Goal: Contribute content: Contribute content

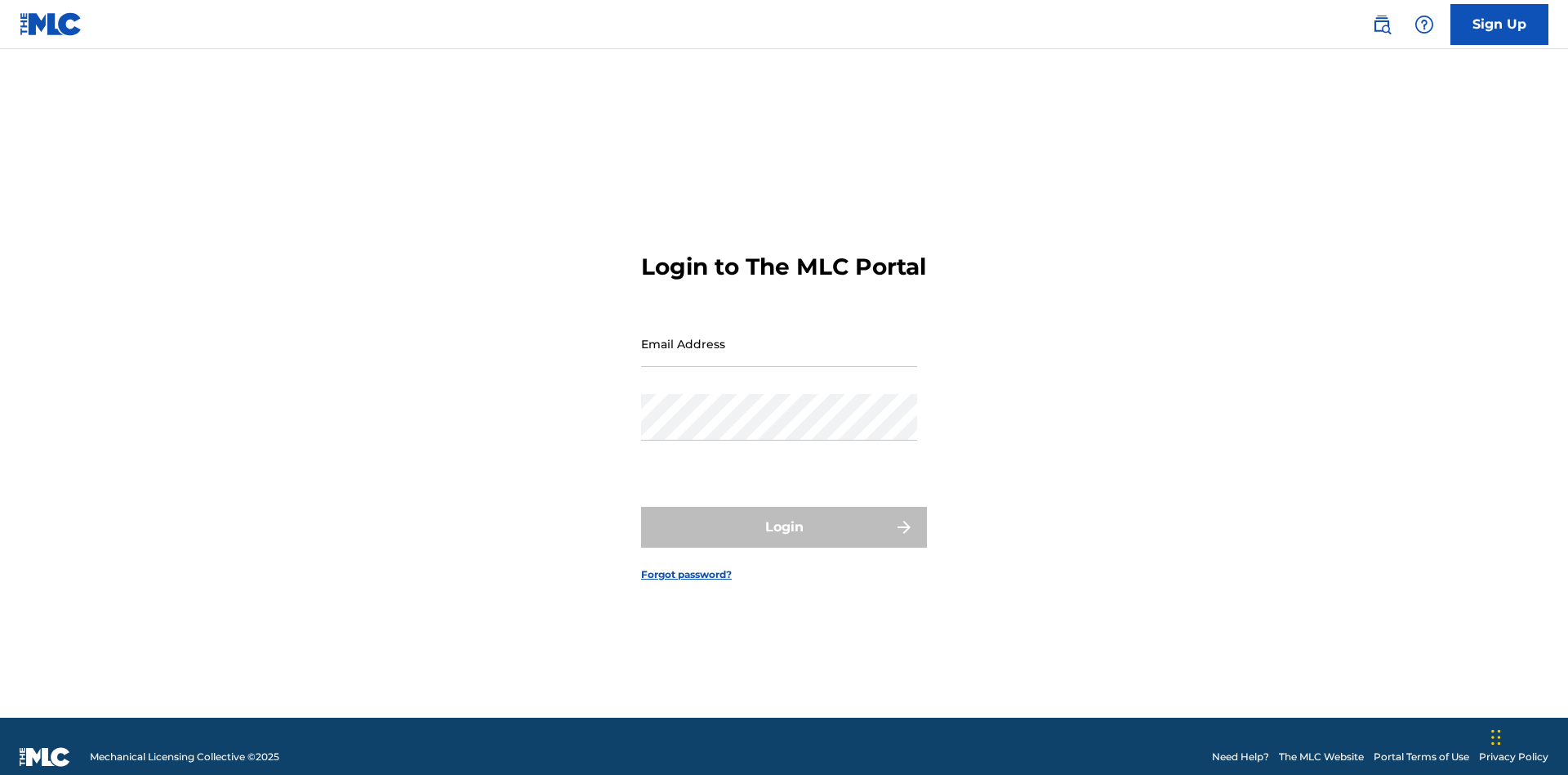
scroll to position [21, 0]
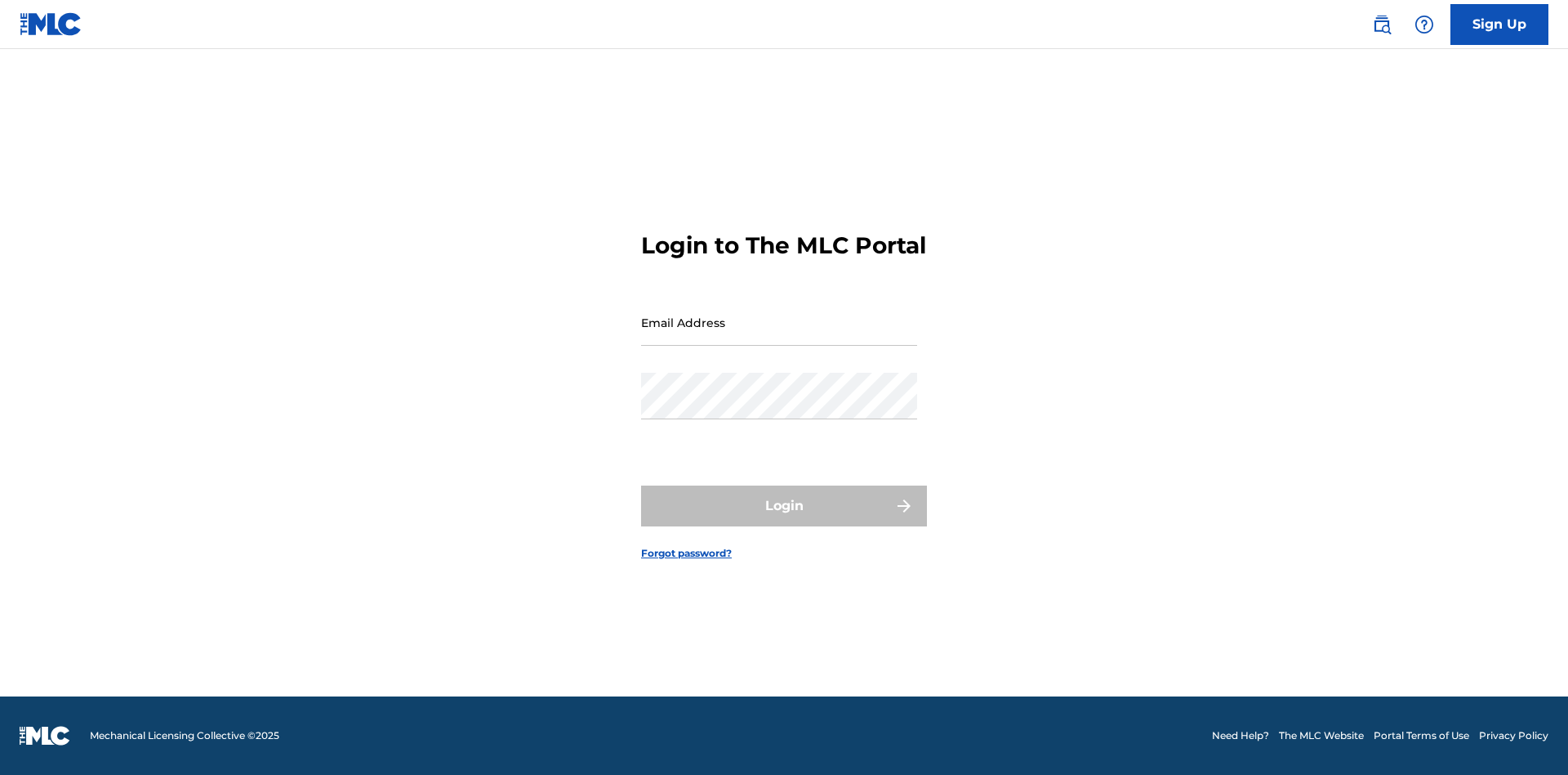
click at [779, 336] on input "Email Address" at bounding box center [779, 322] width 276 height 47
type input "[EMAIL_ADDRESS][DOMAIN_NAME]"
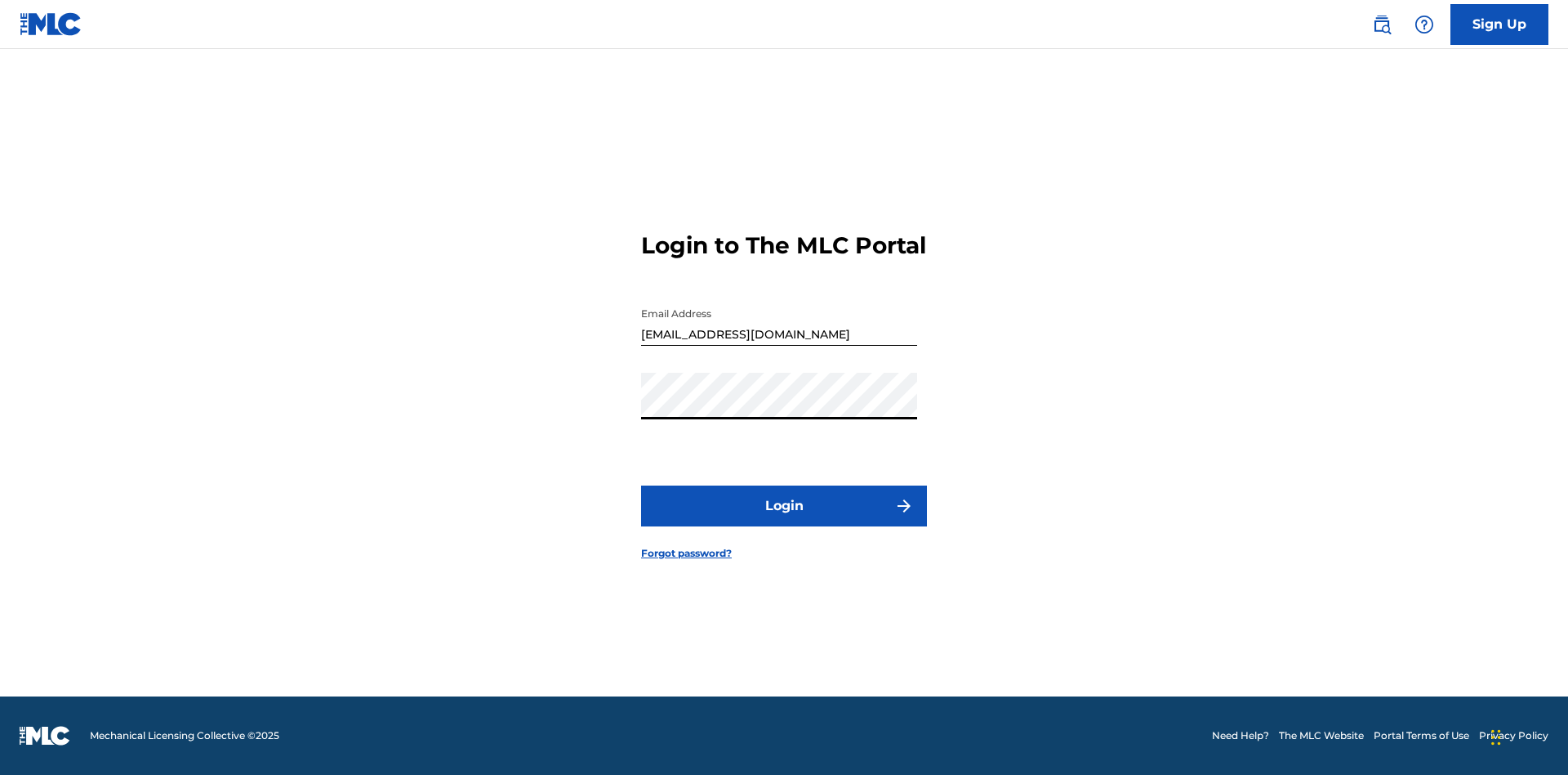
click at [784, 520] on button "Login" at bounding box center [784, 506] width 286 height 41
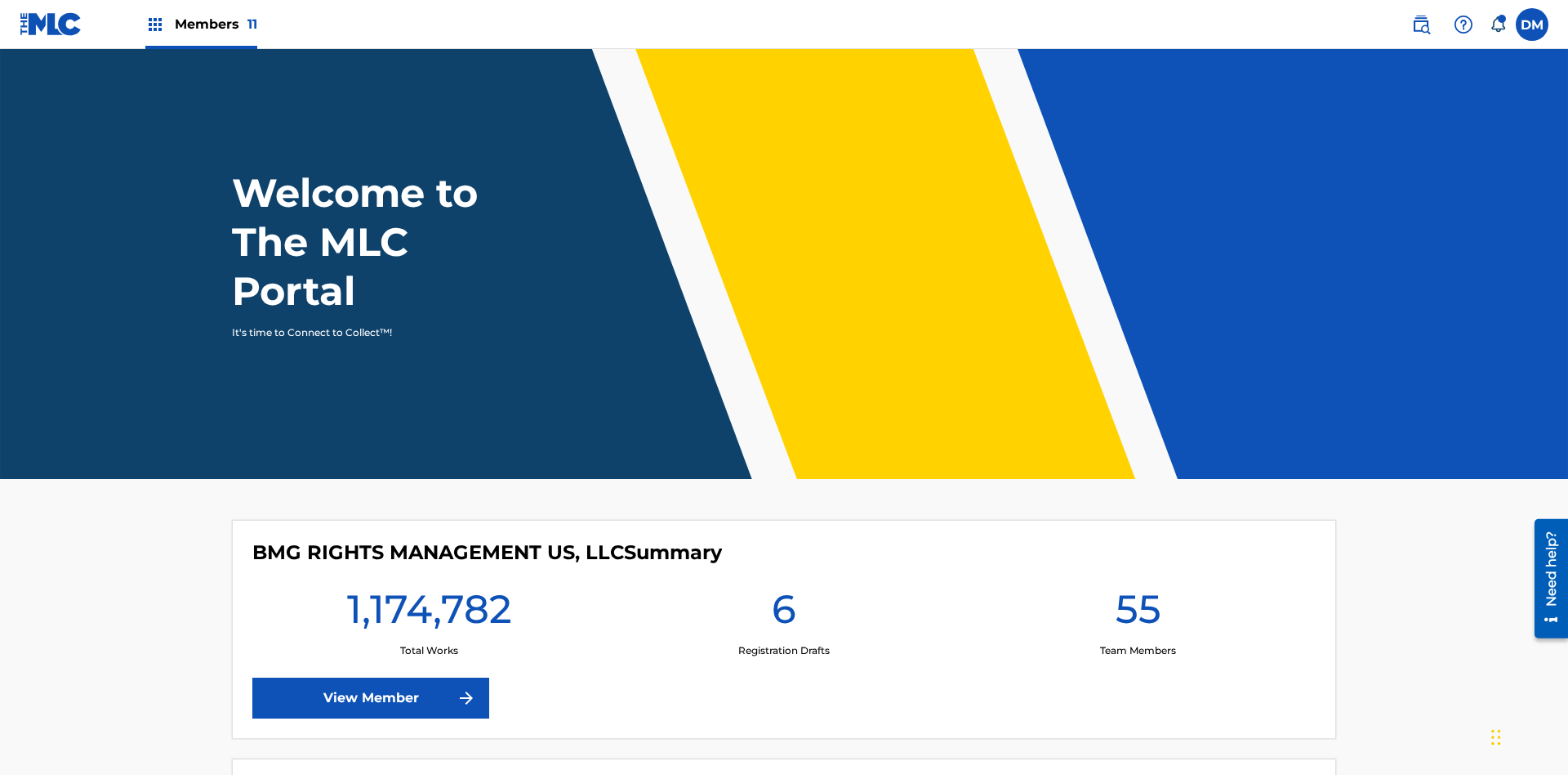
scroll to position [70, 0]
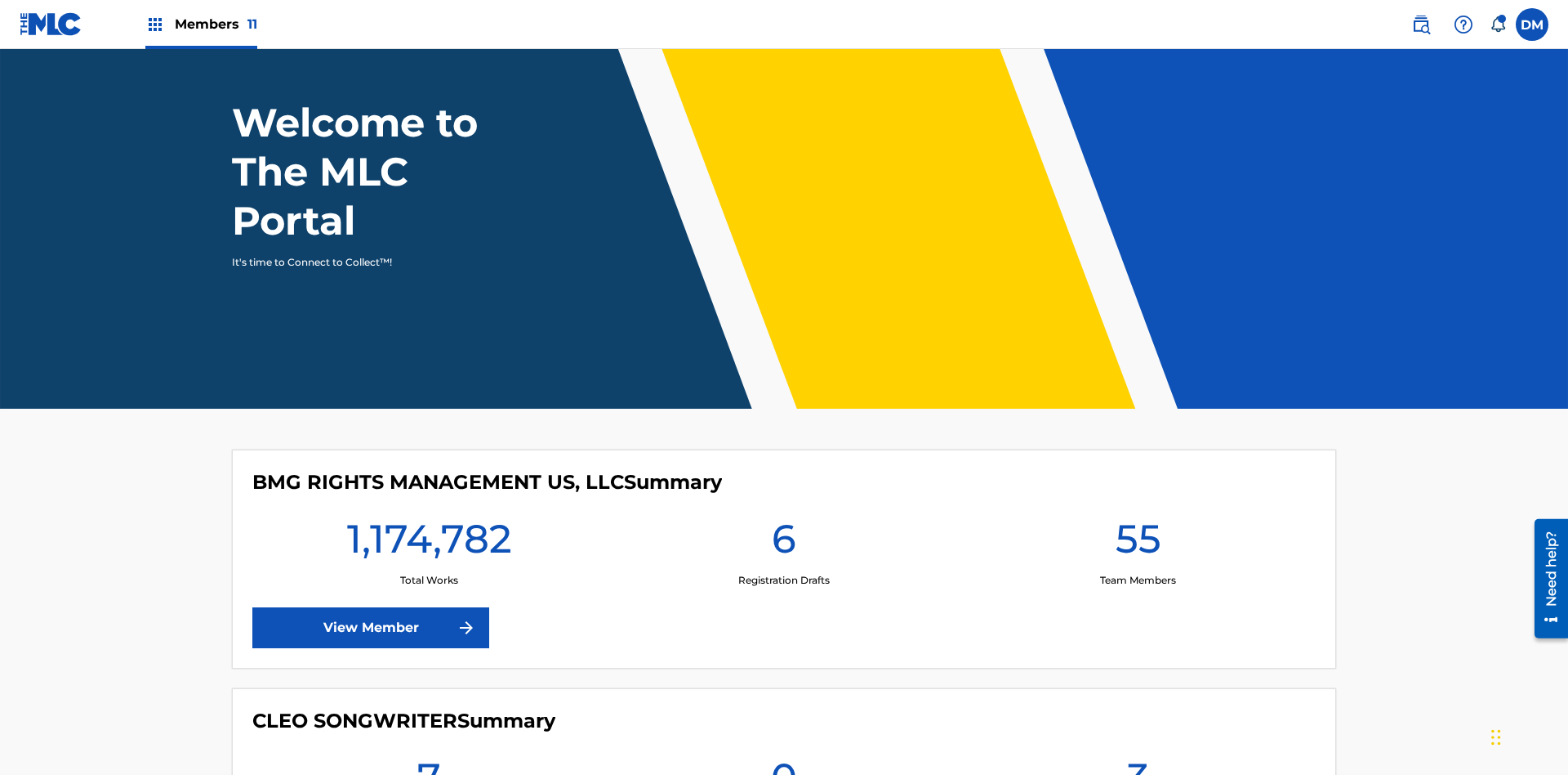
click at [201, 24] on span "Members 11" at bounding box center [216, 24] width 82 height 19
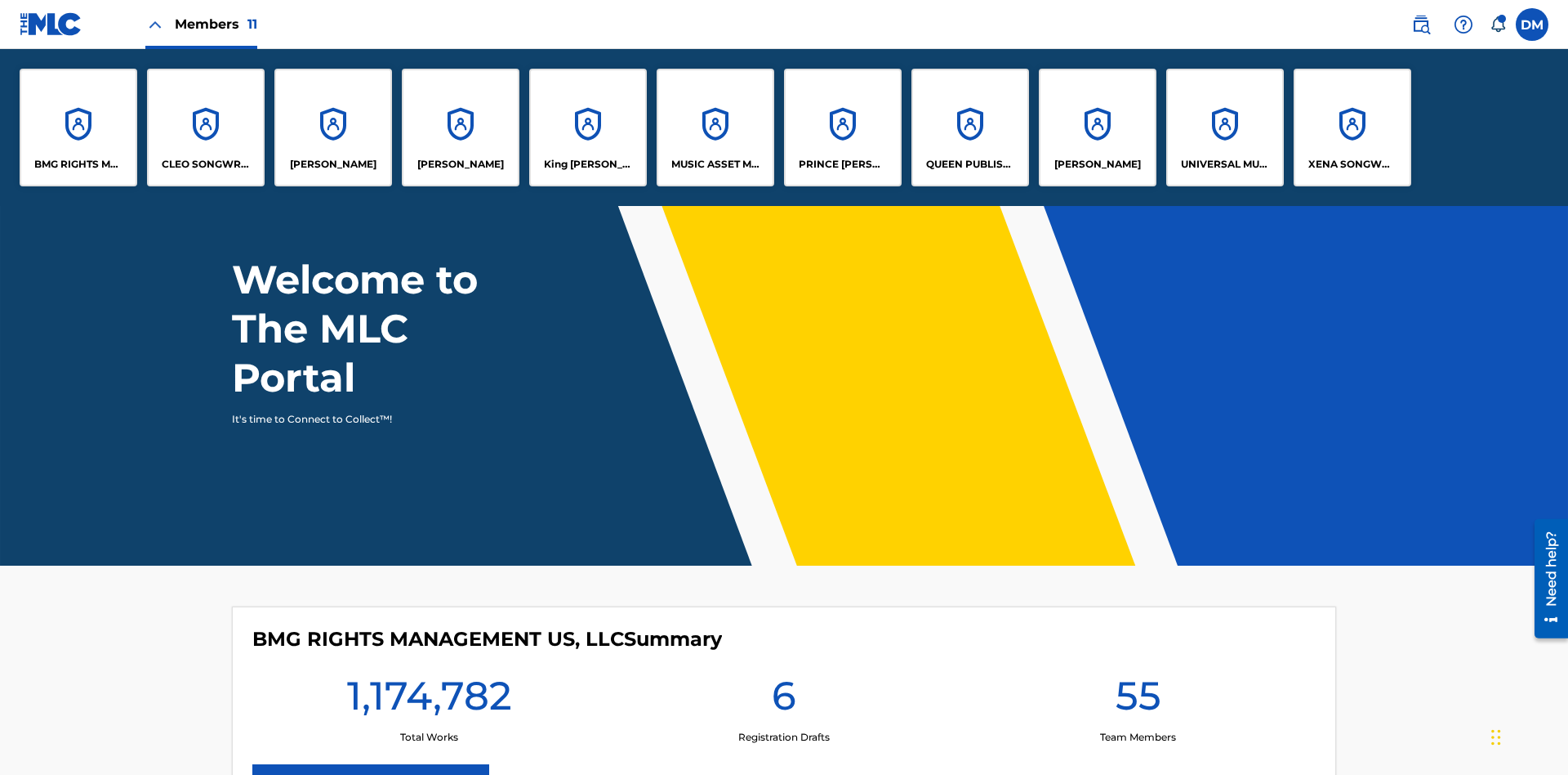
scroll to position [0, 0]
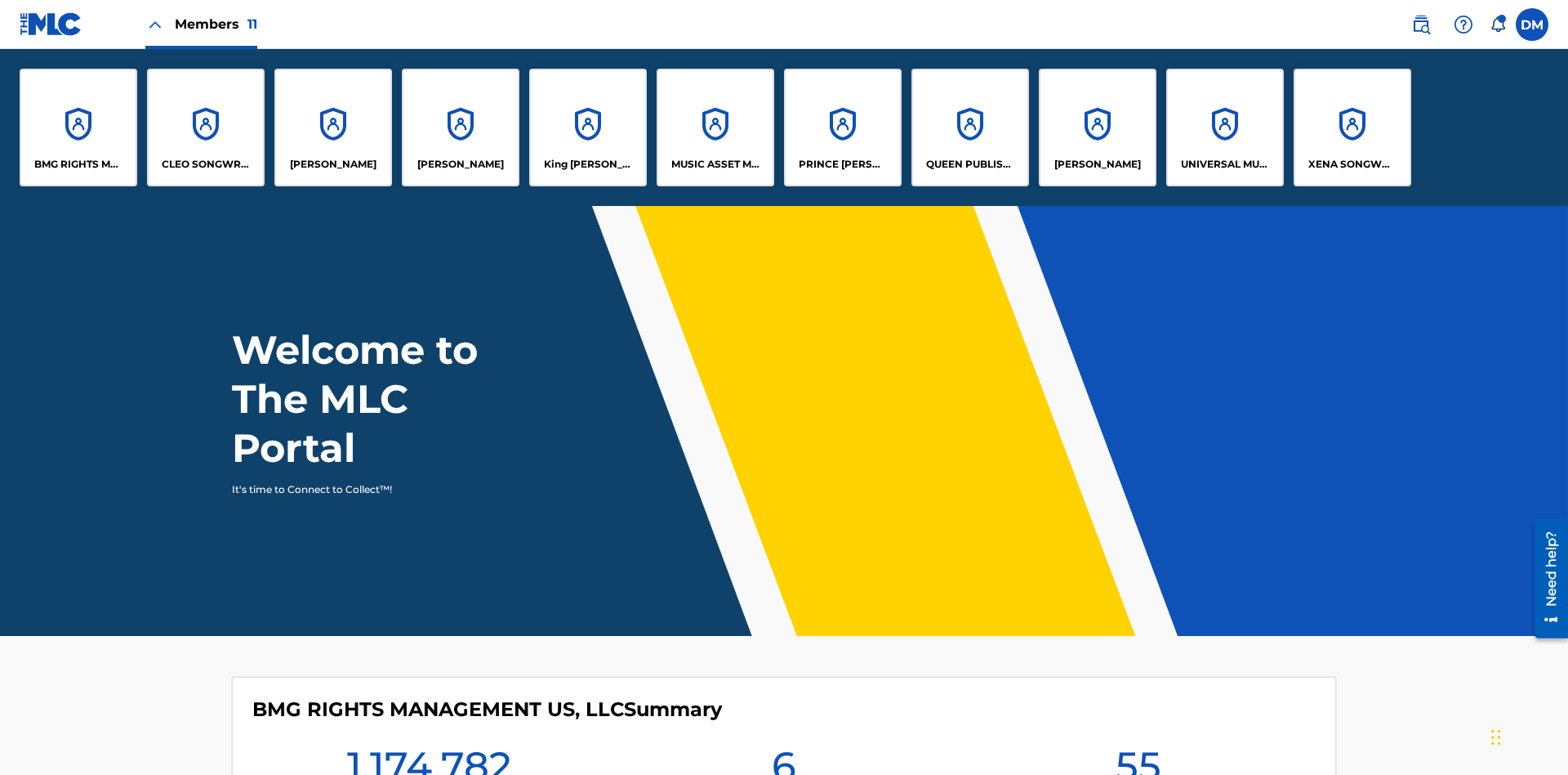
click at [1224, 164] on p "UNIVERSAL MUSIC PUB GROUP" at bounding box center [1226, 164] width 89 height 15
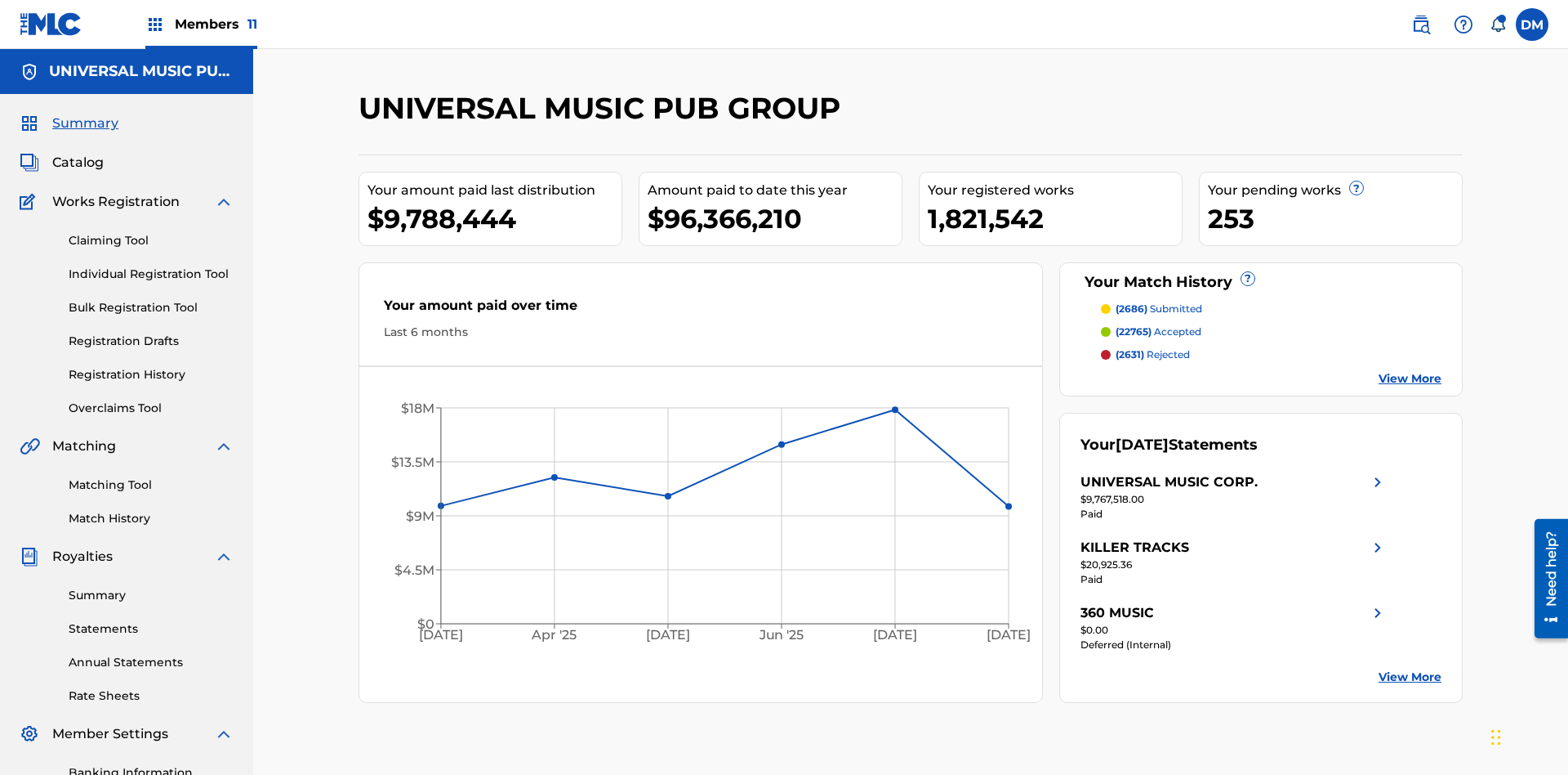
click at [151, 265] on link "Individual Registration Tool" at bounding box center [151, 273] width 165 height 17
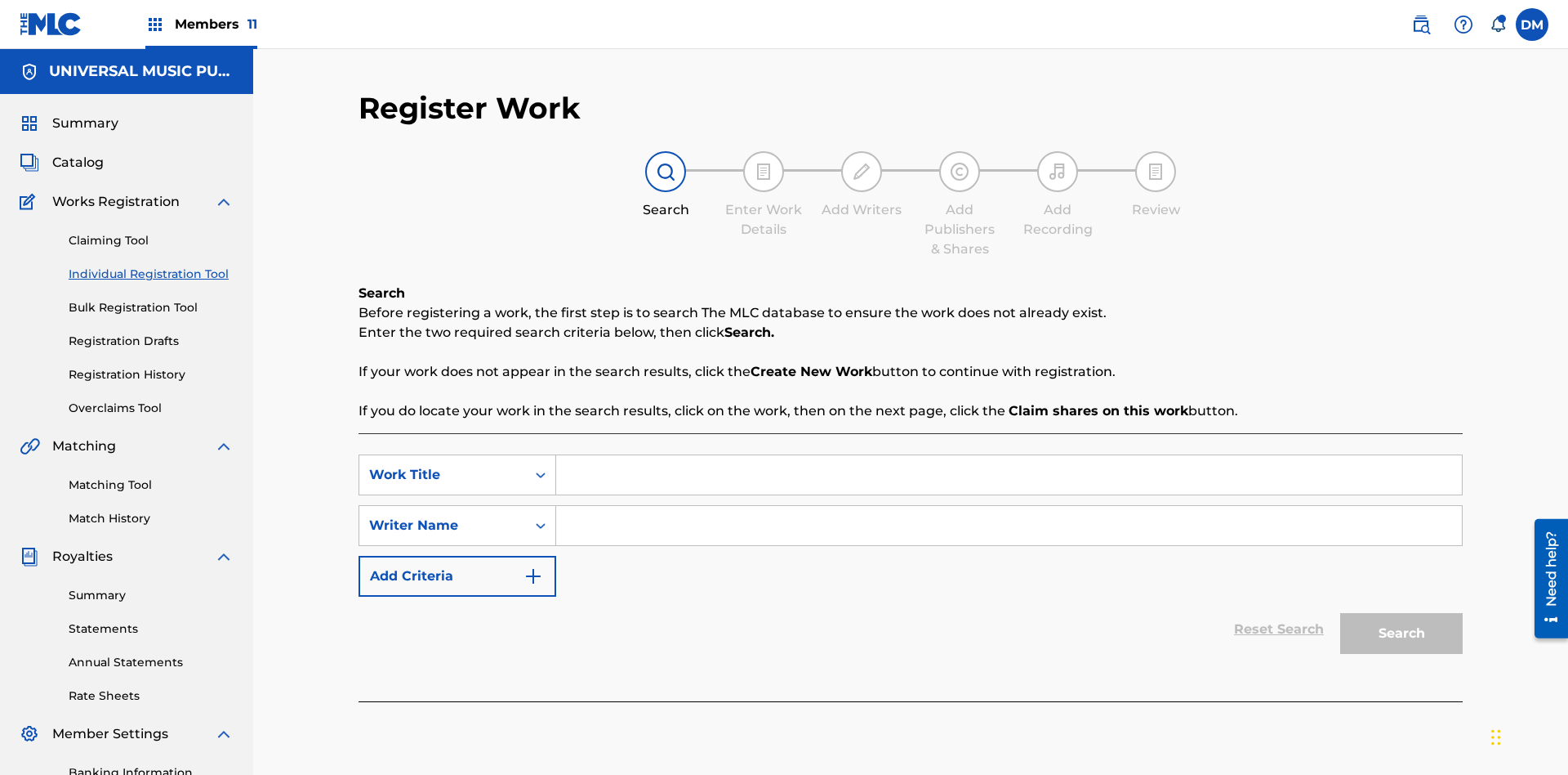
click at [1008, 455] on input "Search Form" at bounding box center [1009, 475] width 905 height 40
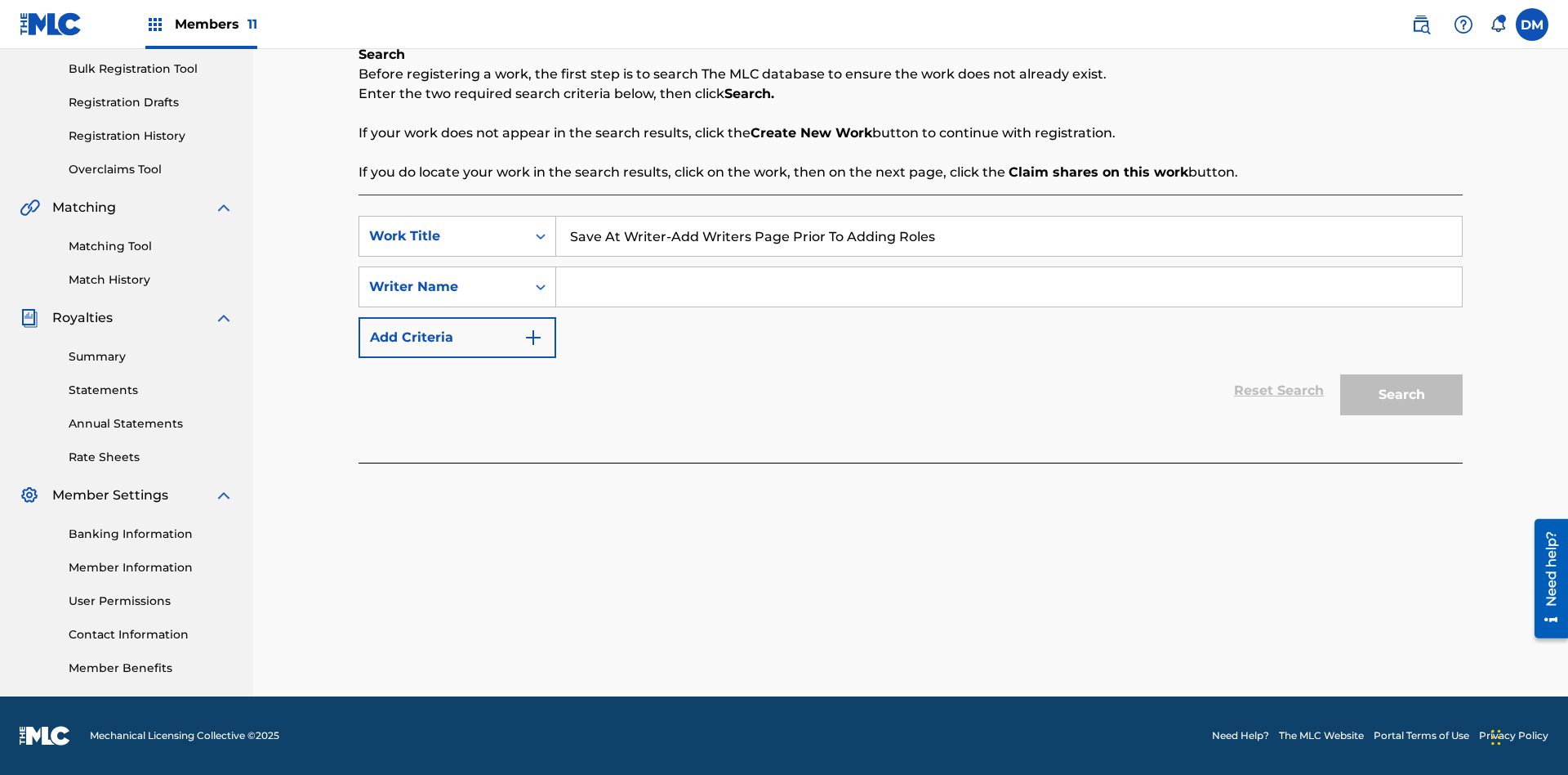
type input "Save At Writer-Add Writers Page Prior To Adding Roles"
click at [1008, 287] on input "Search Form" at bounding box center [1009, 287] width 905 height 40
type input "QWERTYUIOP"
click at [1402, 395] on button "Search" at bounding box center [1401, 395] width 123 height 41
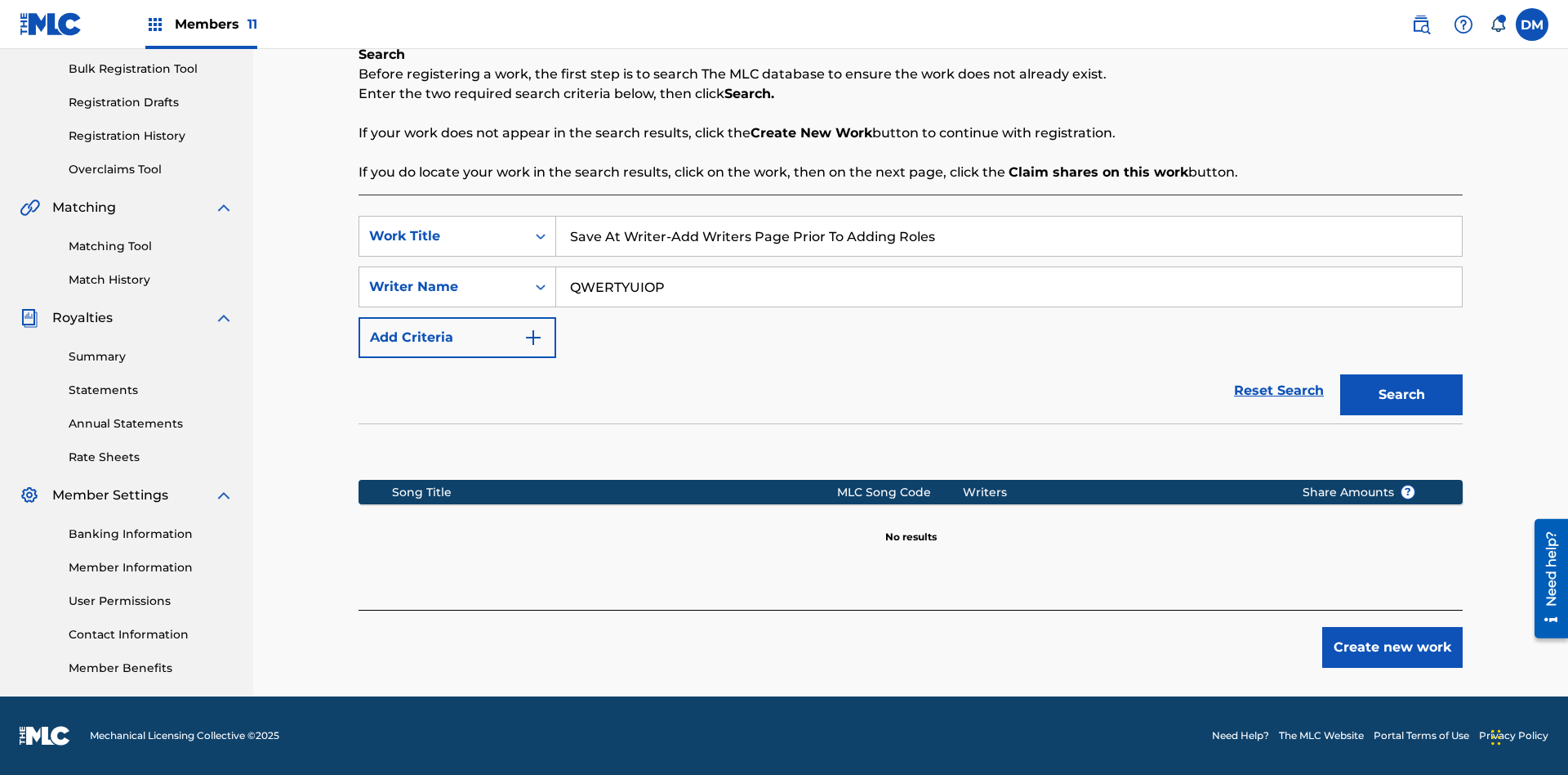
click at [1393, 647] on button "Create new work" at bounding box center [1392, 647] width 141 height 41
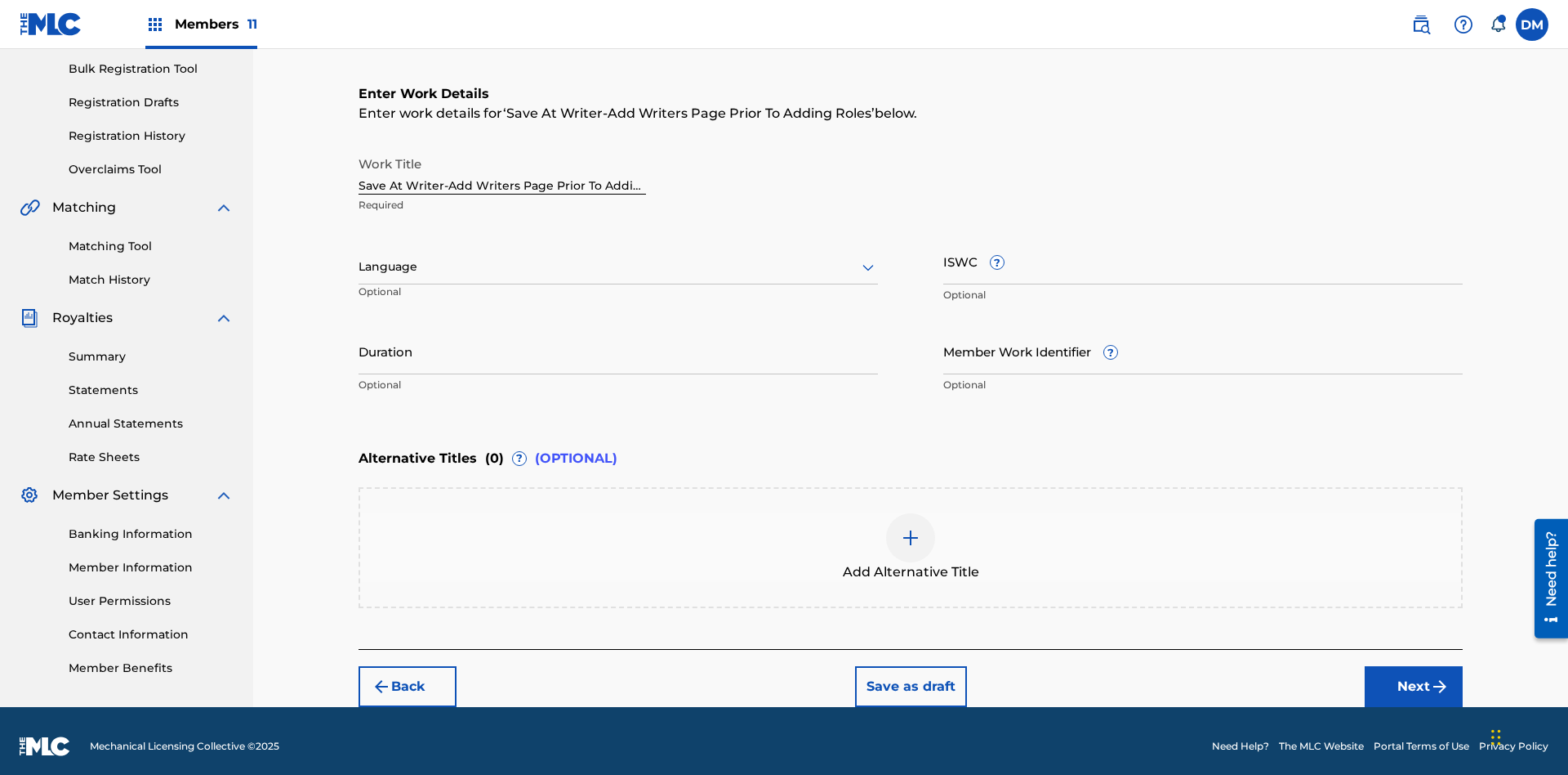
click at [618, 340] on input "Duration" at bounding box center [618, 351] width 519 height 47
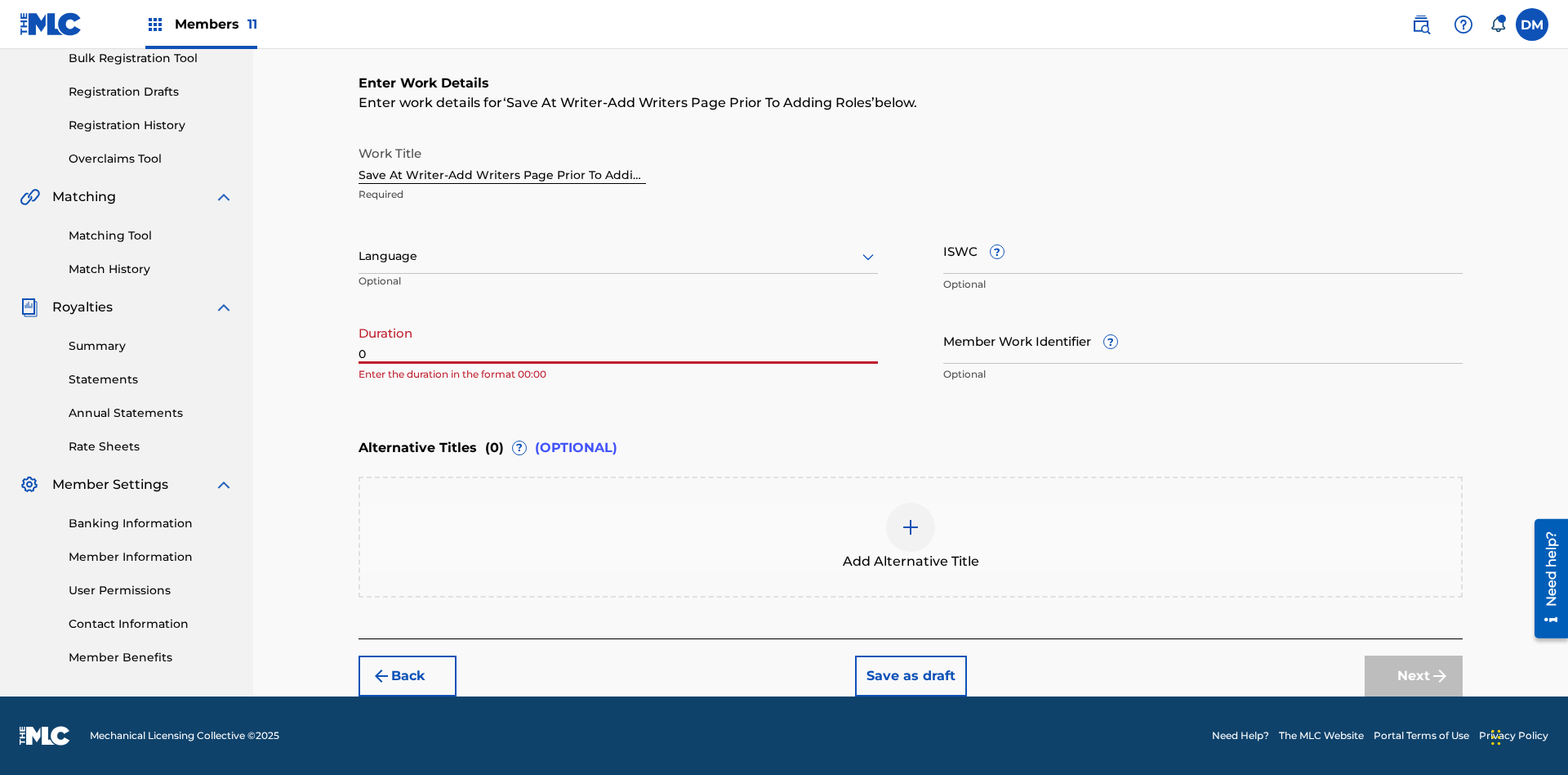
click at [618, 340] on input "0" at bounding box center [618, 340] width 519 height 47
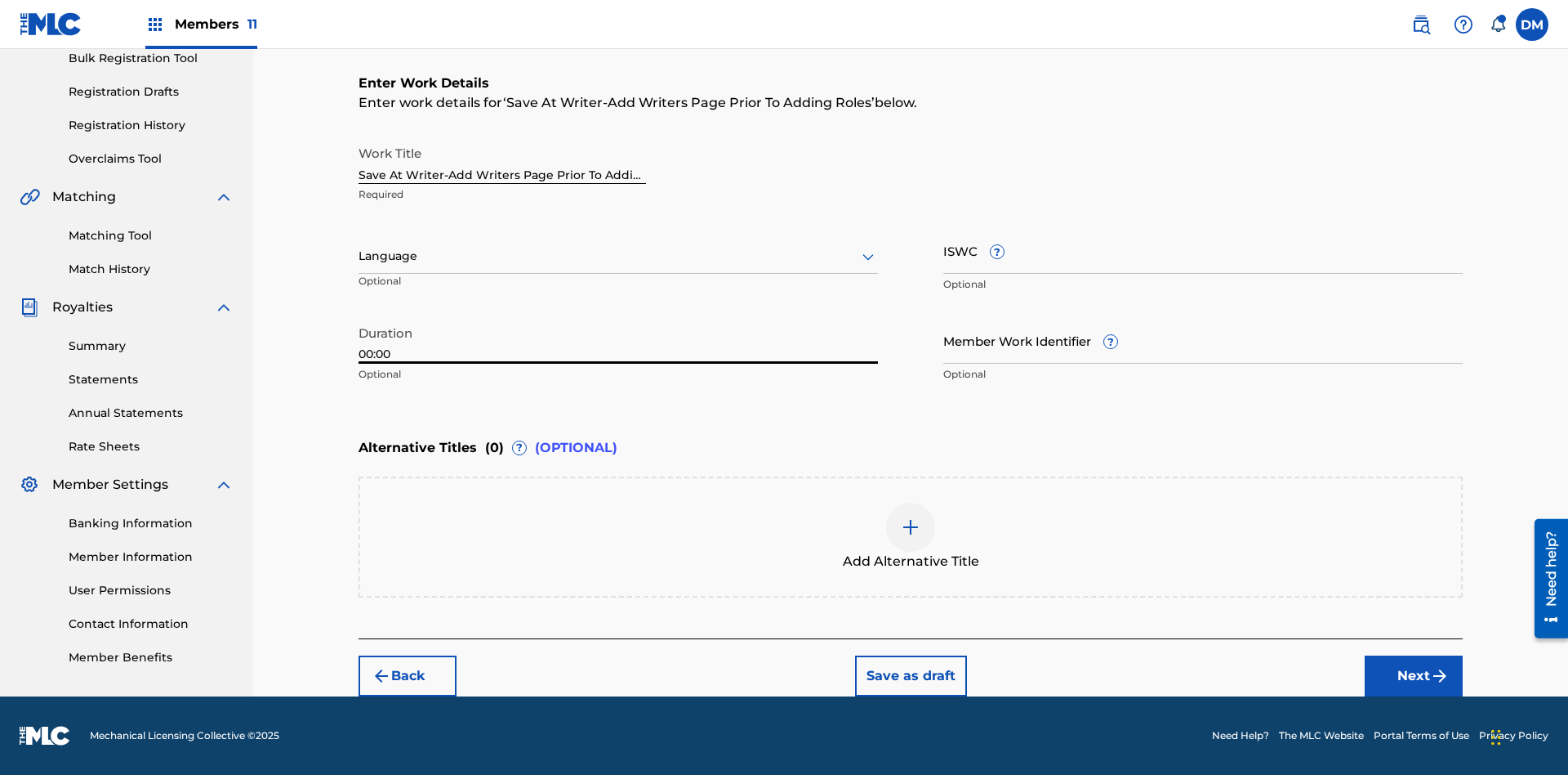
type input "00:00"
click at [868, 257] on icon at bounding box center [868, 257] width 20 height 20
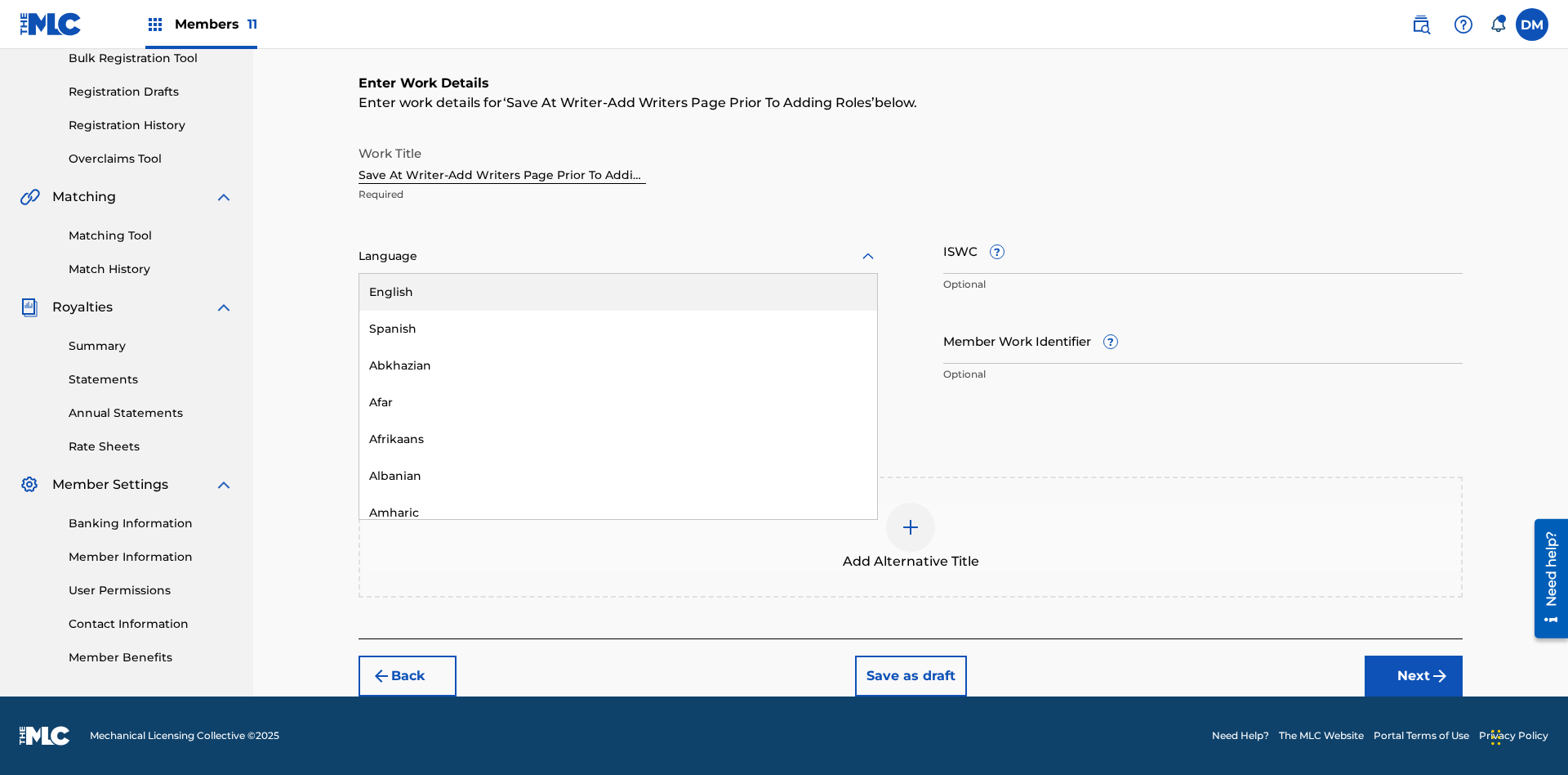
click at [618, 402] on div "Afar" at bounding box center [618, 402] width 518 height 37
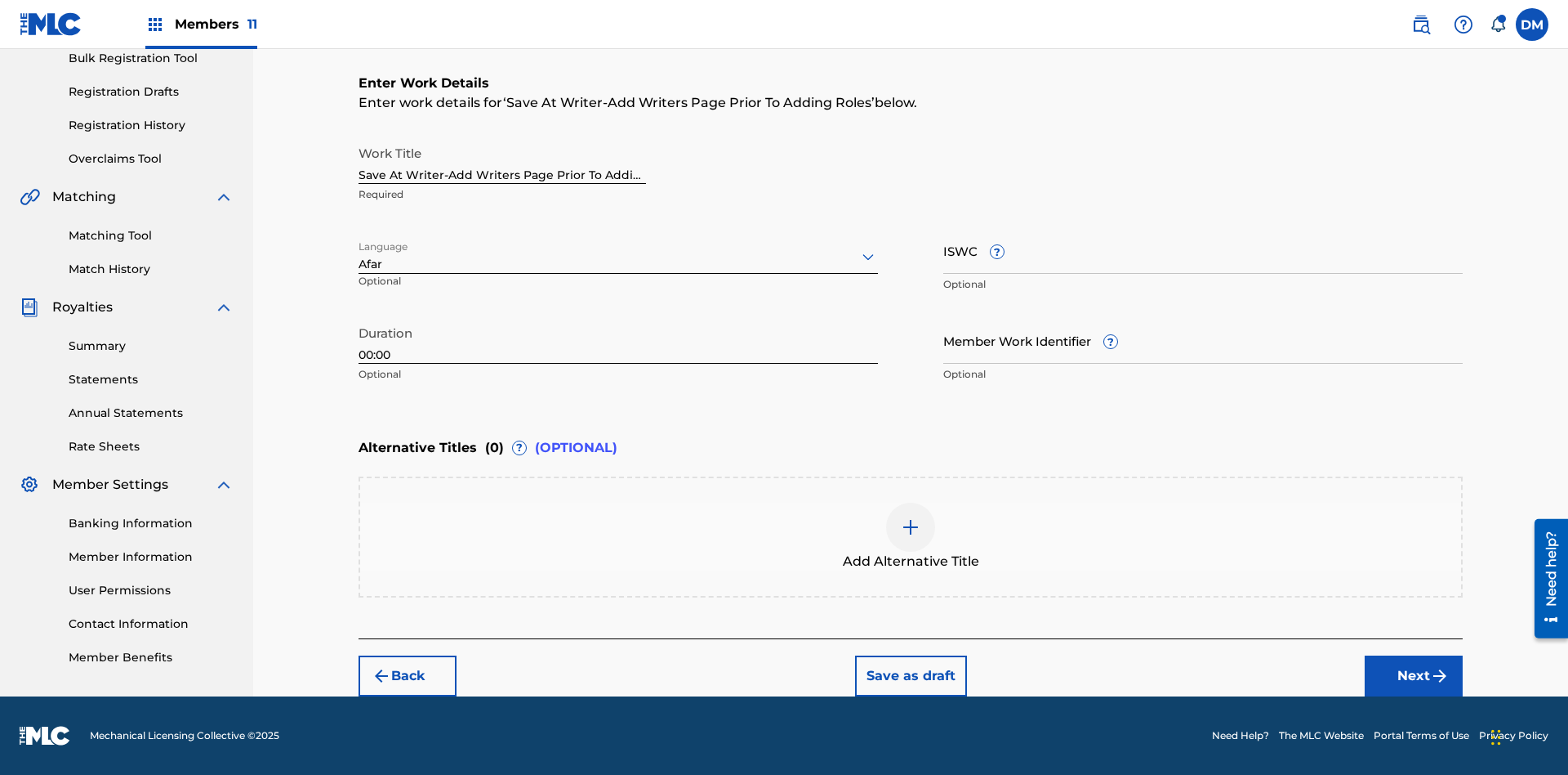
click at [1203, 340] on input "Member Work Identifier ?" at bounding box center [1203, 340] width 519 height 47
type input "[PHONE_NUMBER]"
click at [1203, 250] on input "ISWC ?" at bounding box center [1203, 250] width 519 height 47
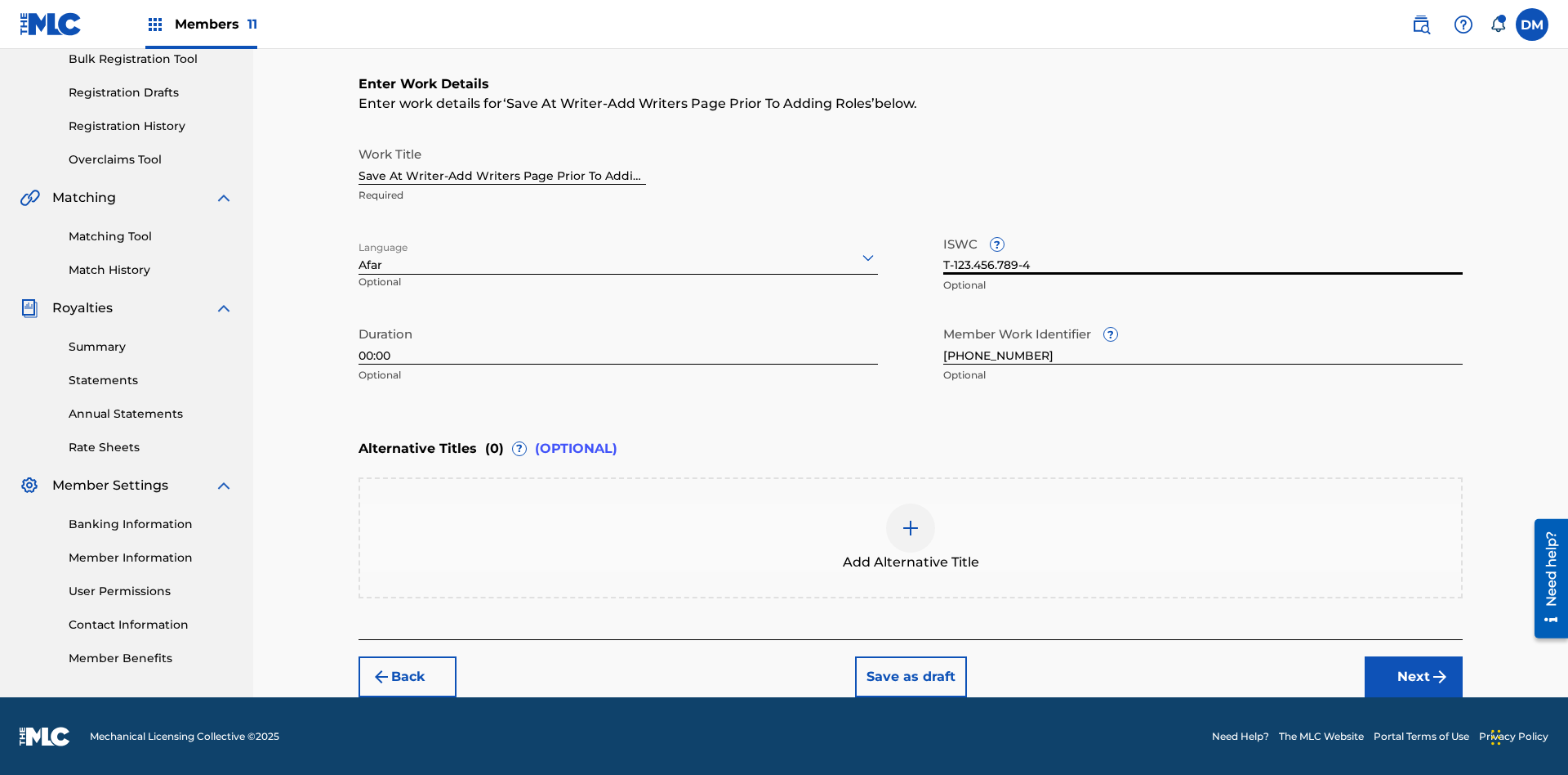
type input "T-123.456.789-4"
click at [910, 536] on img at bounding box center [910, 528] width 20 height 20
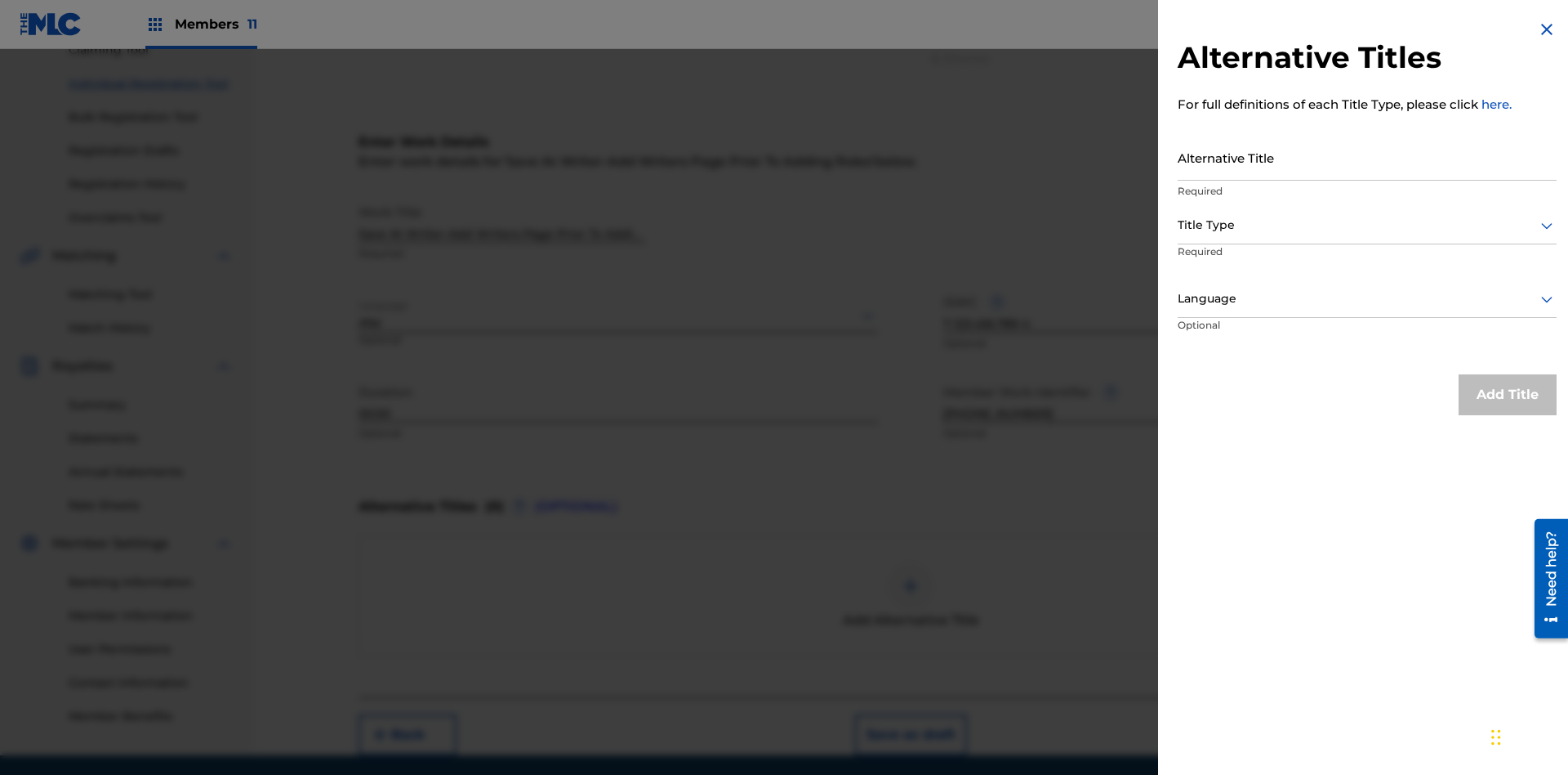
click at [1367, 156] on input "Alternative Title" at bounding box center [1367, 157] width 379 height 47
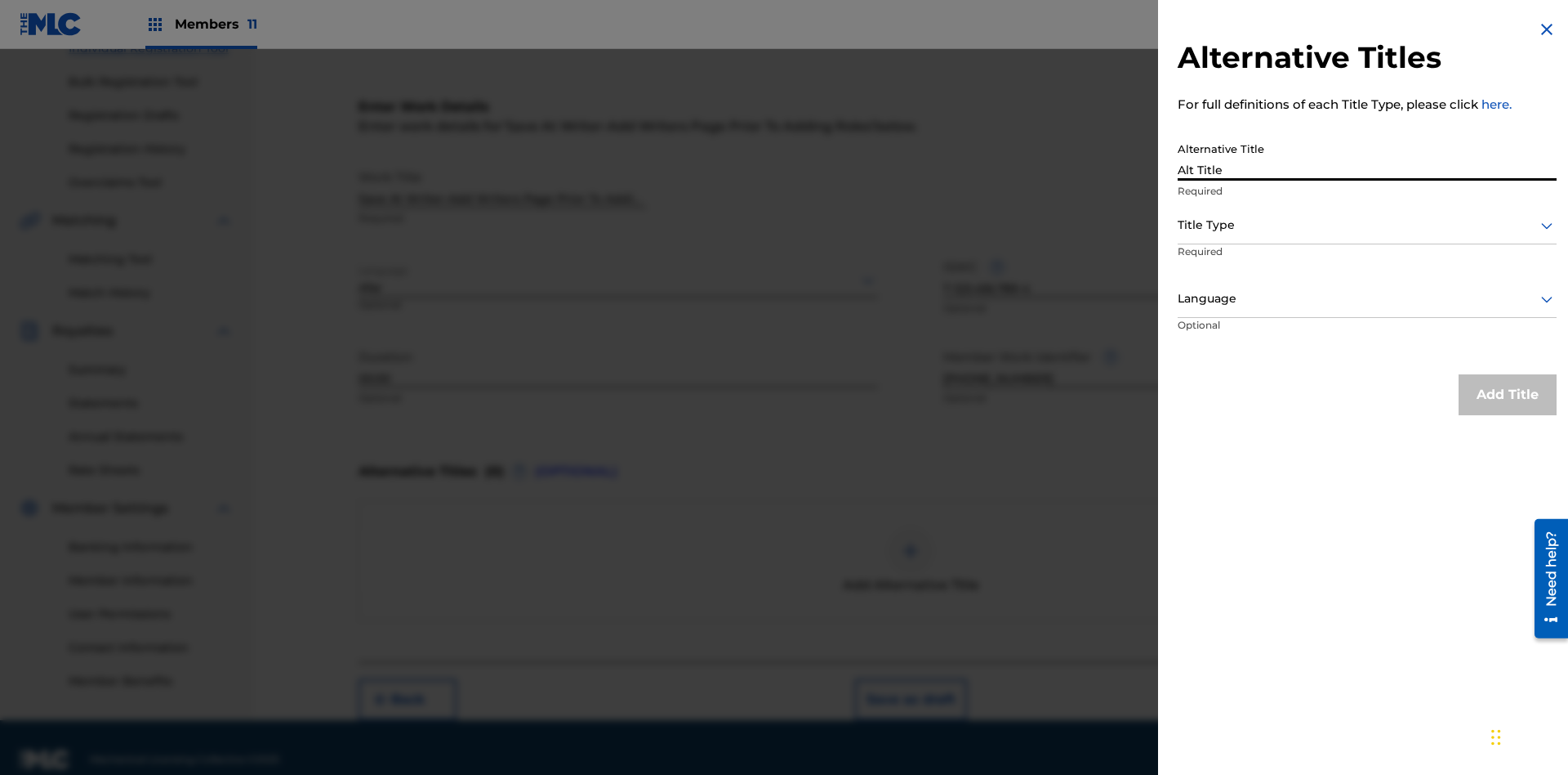
scroll to position [250, 0]
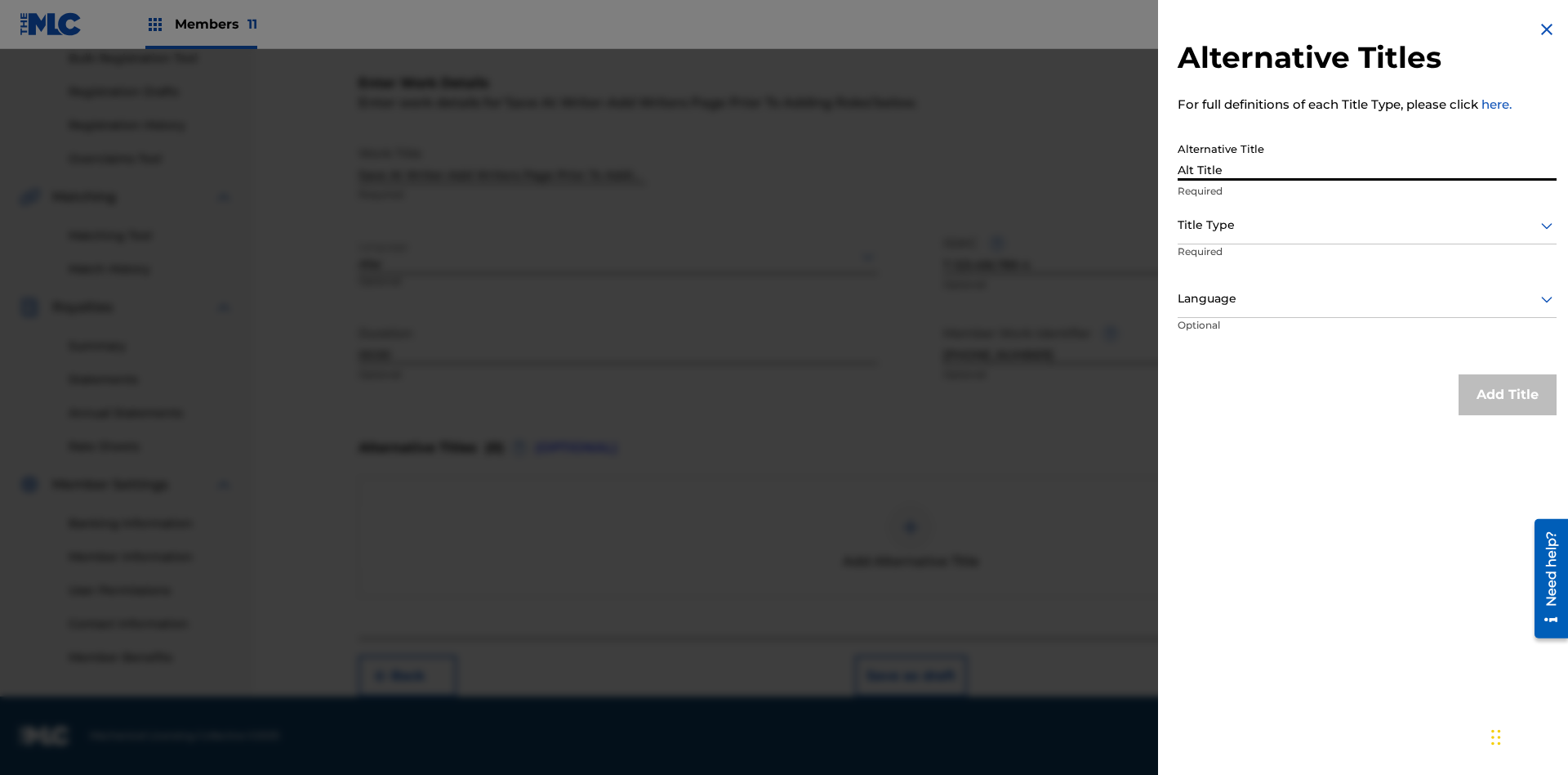
type input "Alt Title"
click at [1367, 225] on div at bounding box center [1367, 225] width 379 height 21
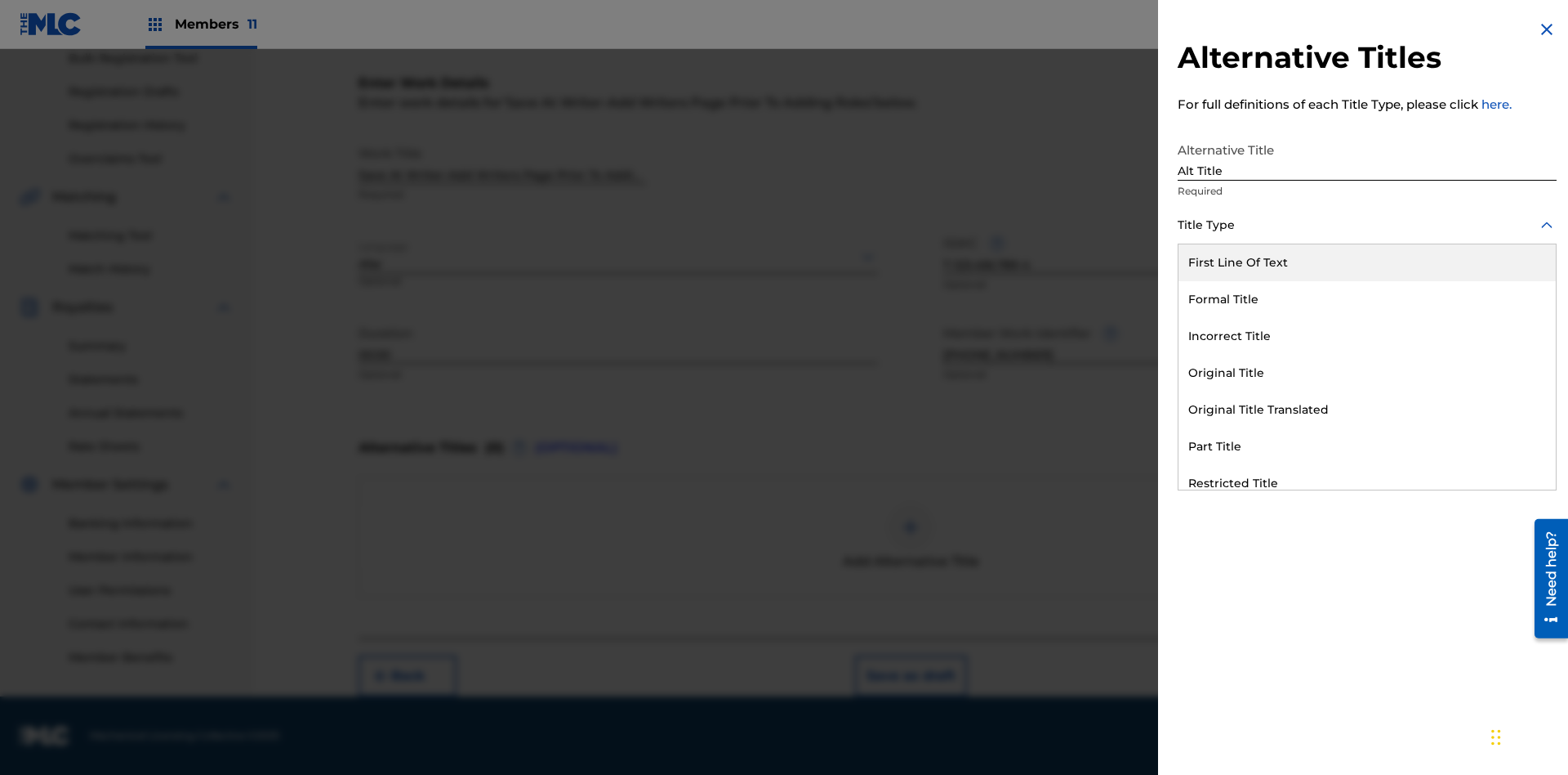
click at [1367, 372] on div "Original Title" at bounding box center [1367, 373] width 377 height 37
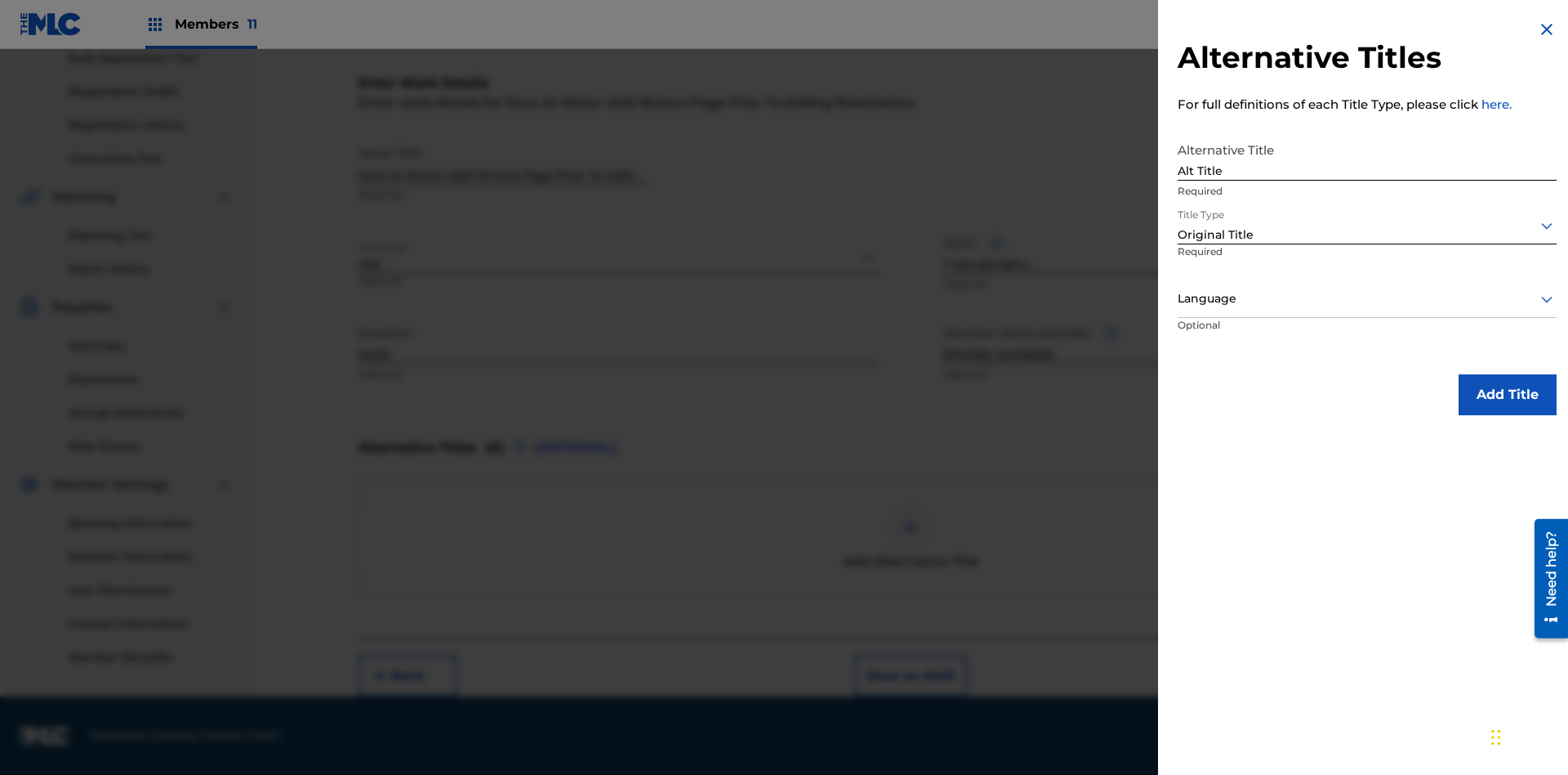
click at [1367, 298] on div at bounding box center [1367, 298] width 379 height 21
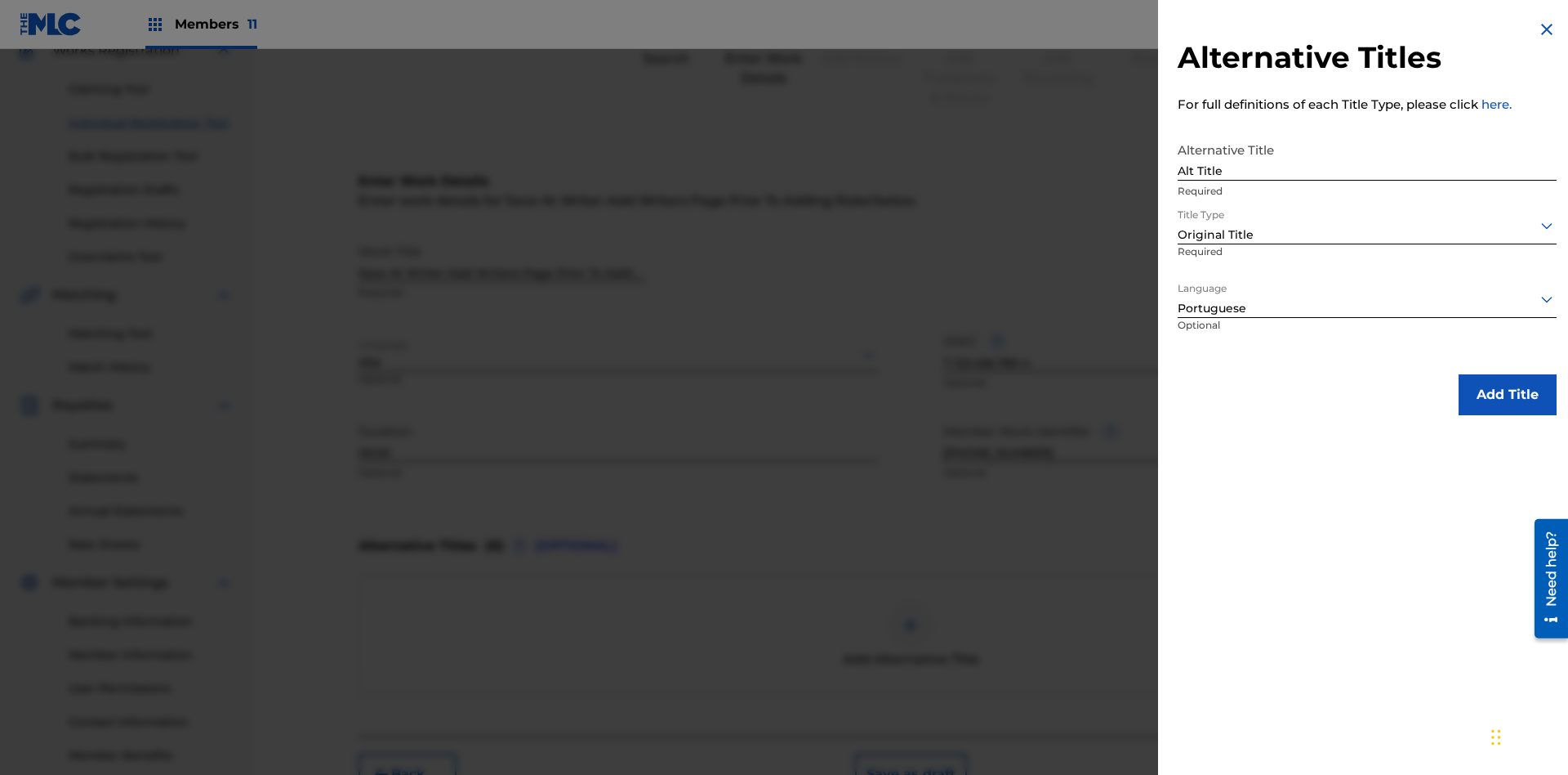
click at [1508, 394] on button "Add Title" at bounding box center [1507, 395] width 98 height 41
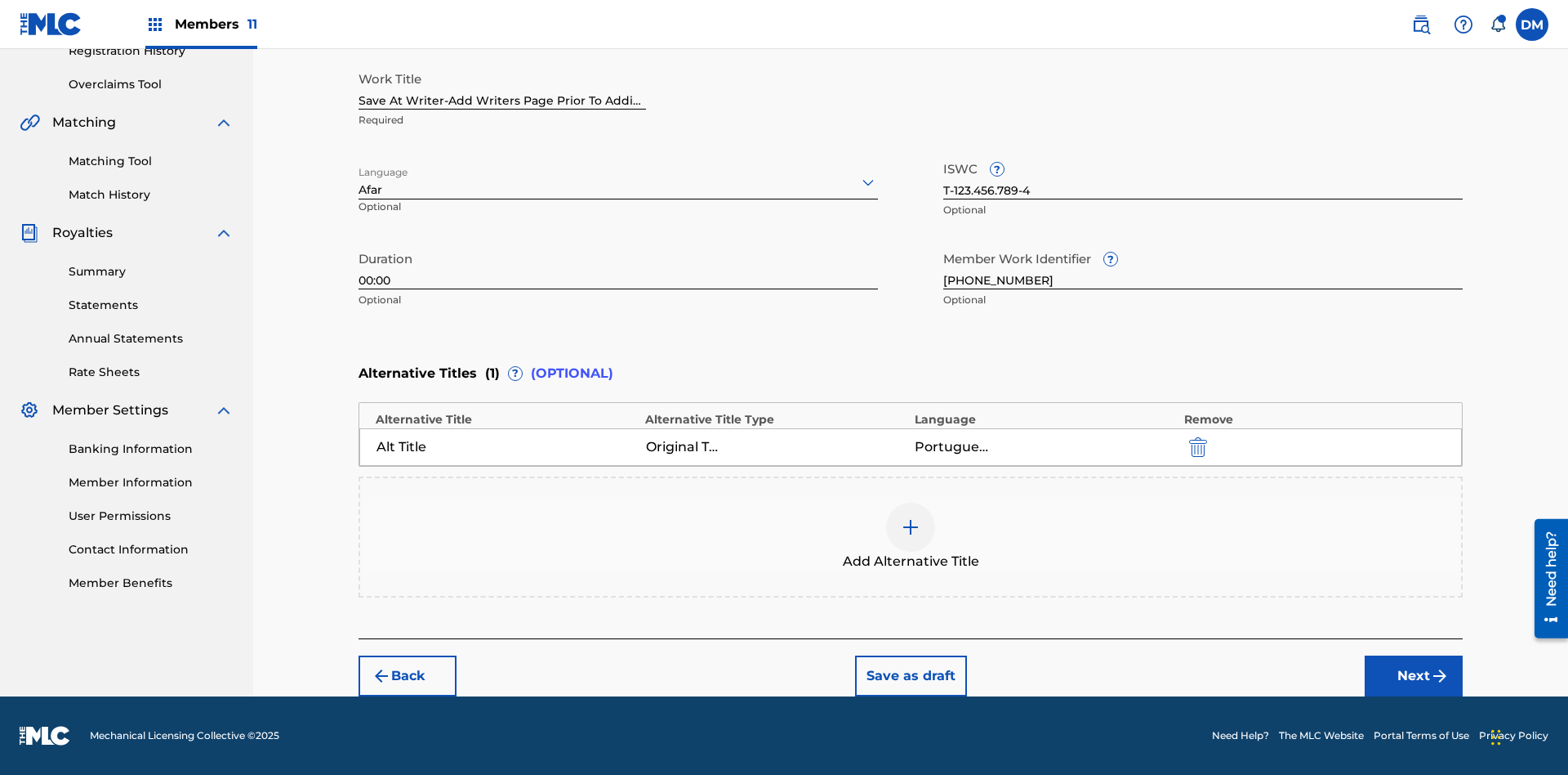
click at [1413, 676] on button "Next" at bounding box center [1413, 676] width 98 height 41
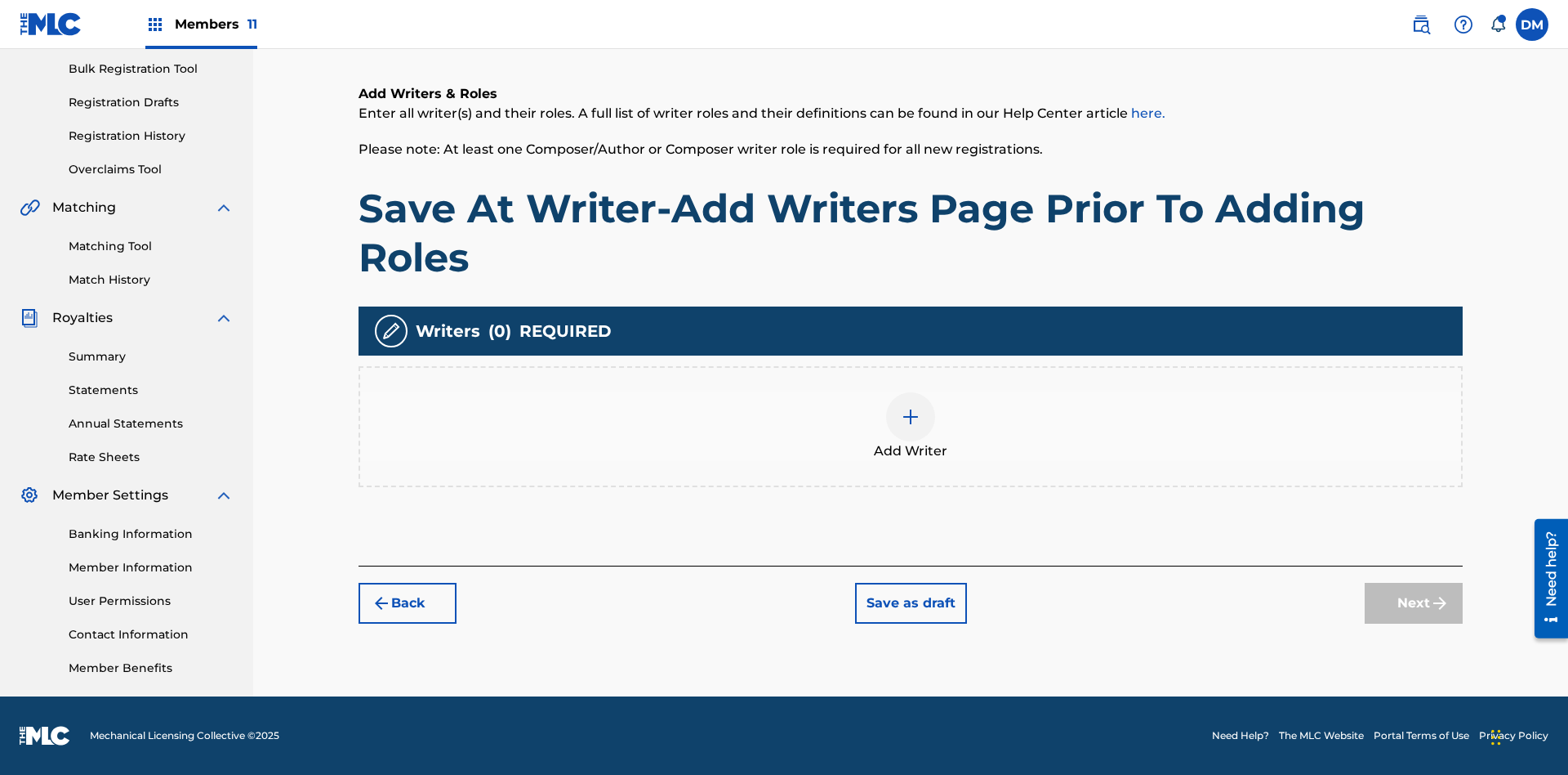
click at [910, 426] on img at bounding box center [910, 417] width 20 height 20
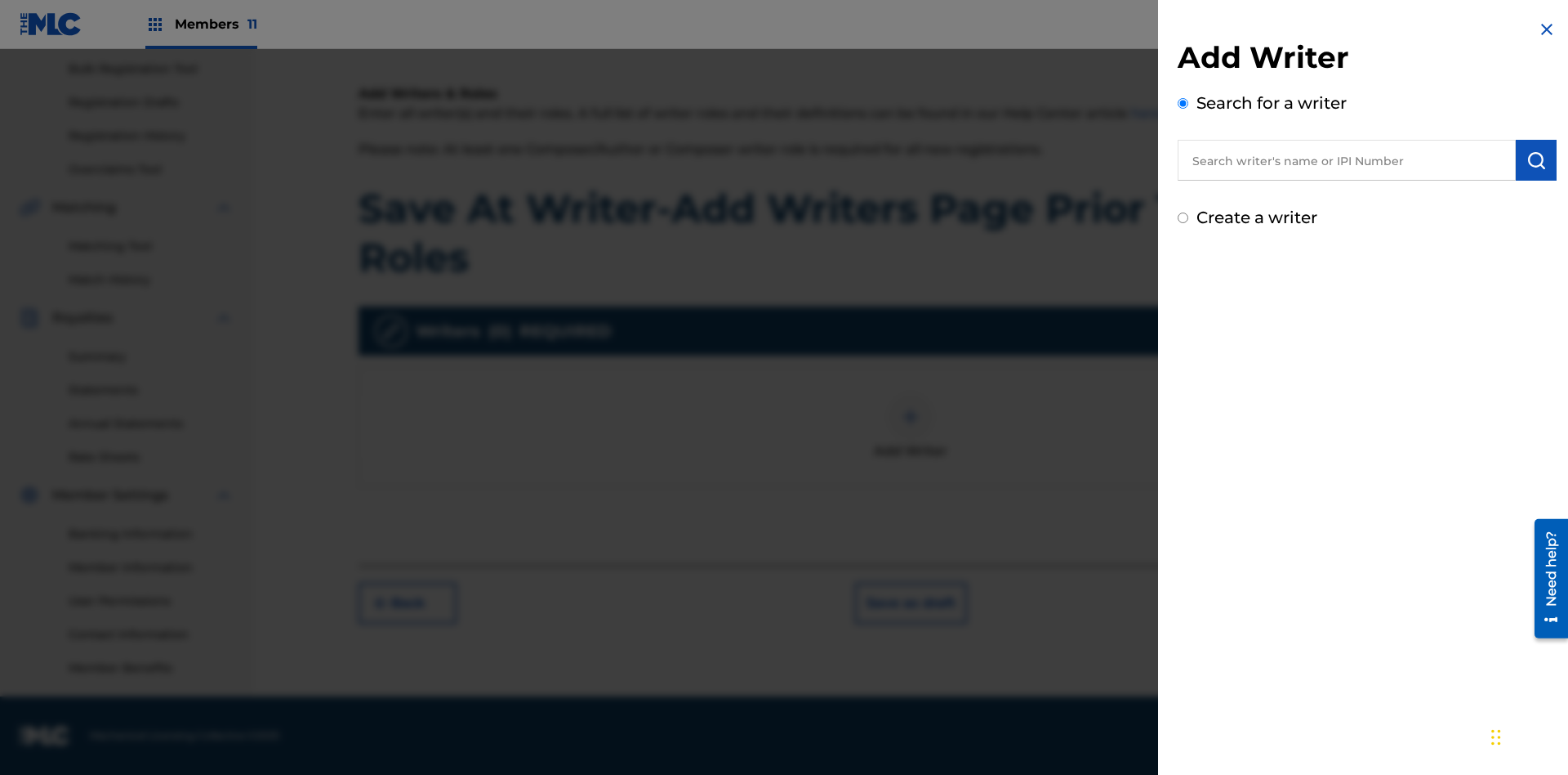
click at [1347, 160] on input "text" at bounding box center [1347, 161] width 338 height 41
type input "[PERSON_NAME]"
click at [1536, 160] on img "submit" at bounding box center [1536, 161] width 20 height 20
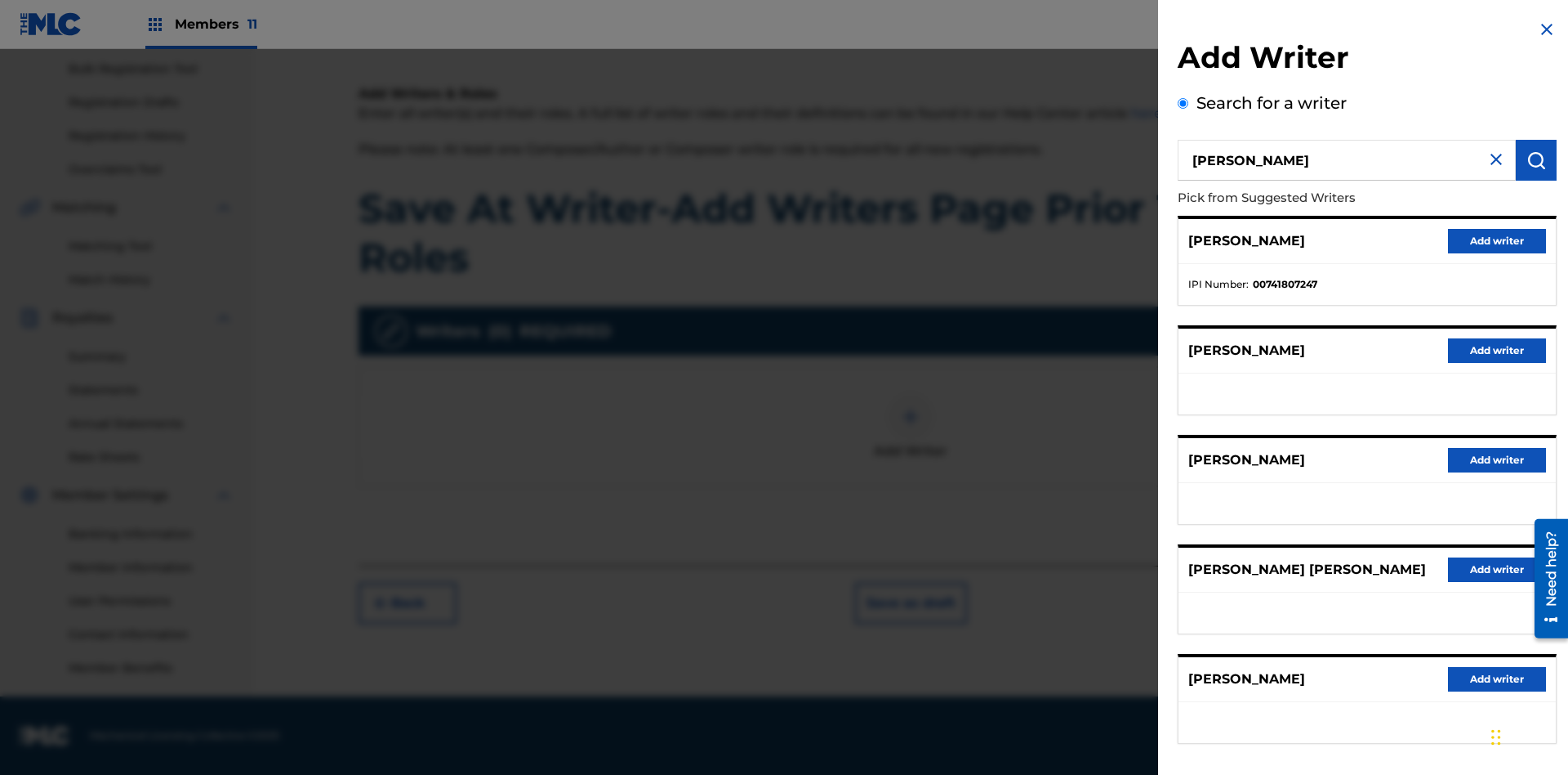
click at [1497, 240] on button "Add writer" at bounding box center [1496, 241] width 98 height 25
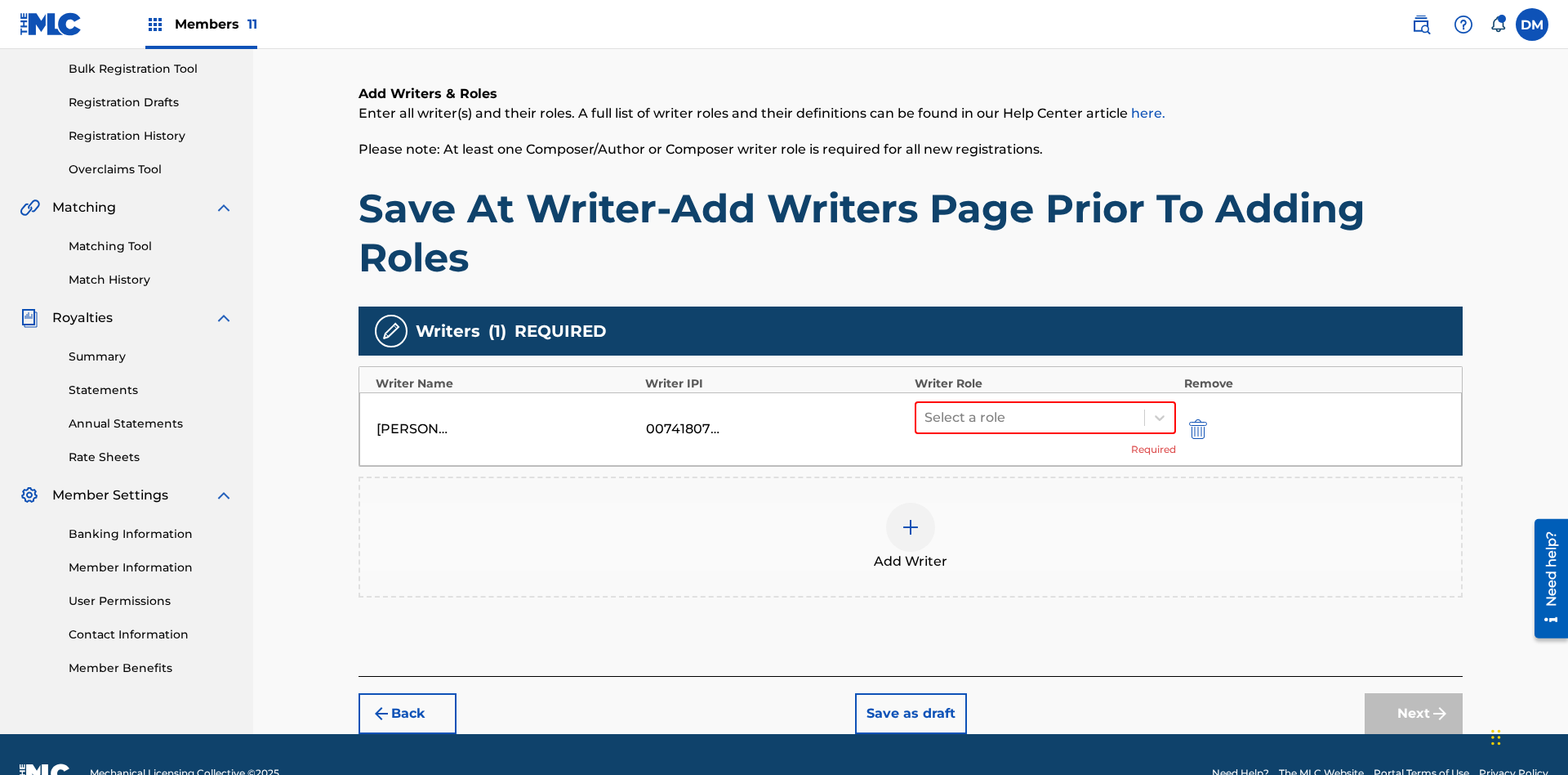
scroll to position [276, 0]
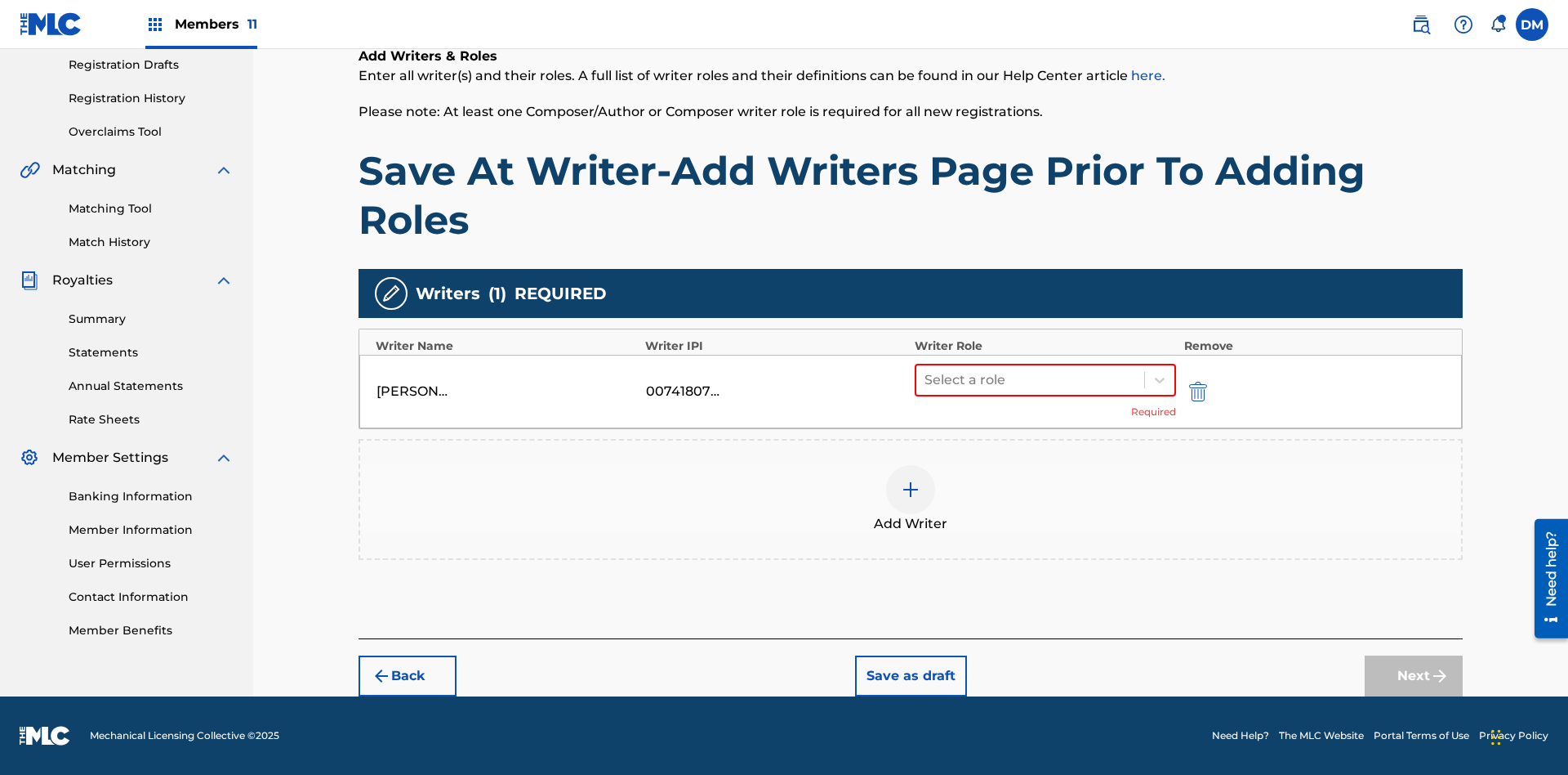
click at [910, 676] on button "Save as draft" at bounding box center [911, 676] width 112 height 41
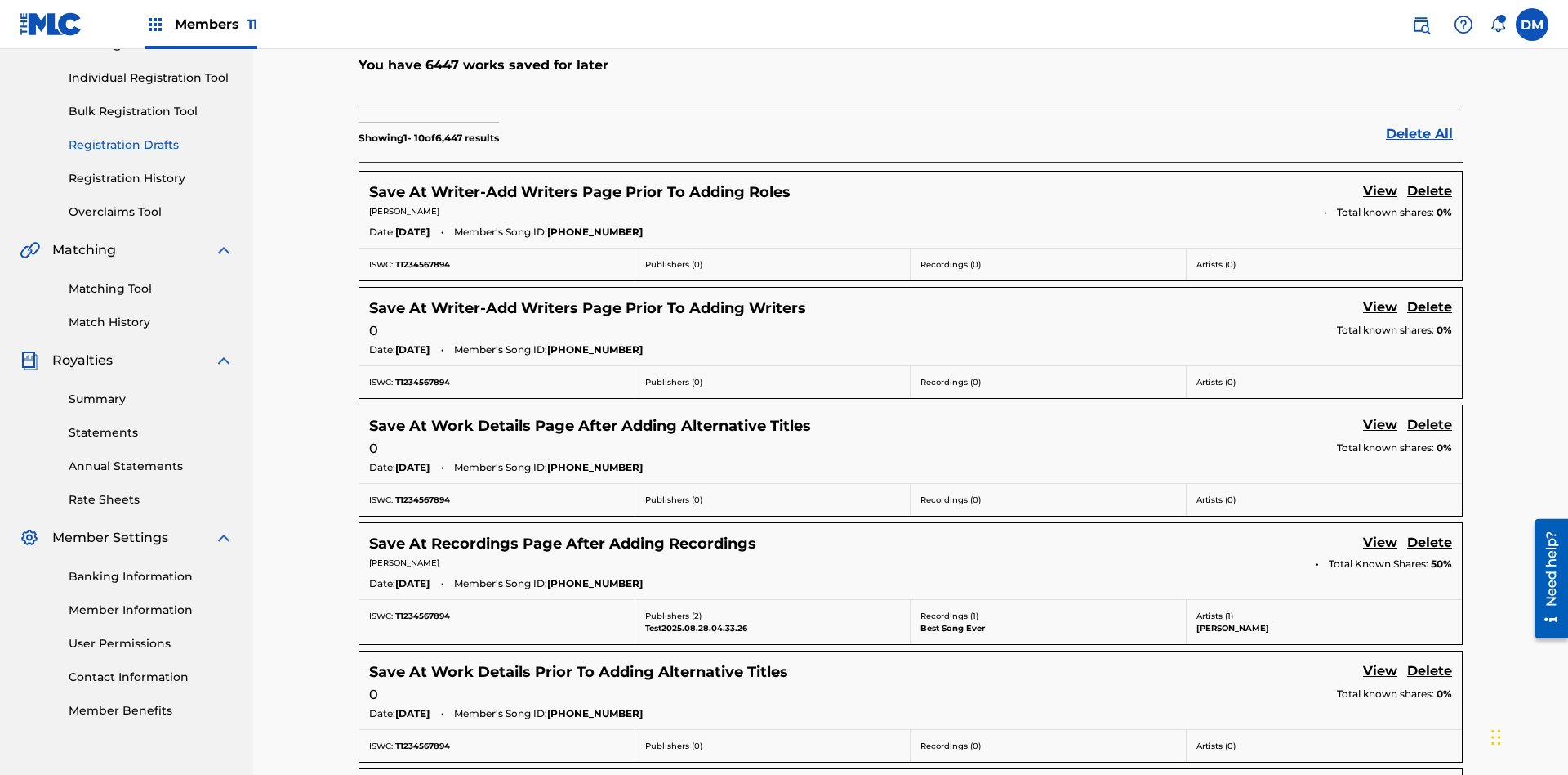
click at [1380, 181] on link "View" at bounding box center [1380, 192] width 35 height 22
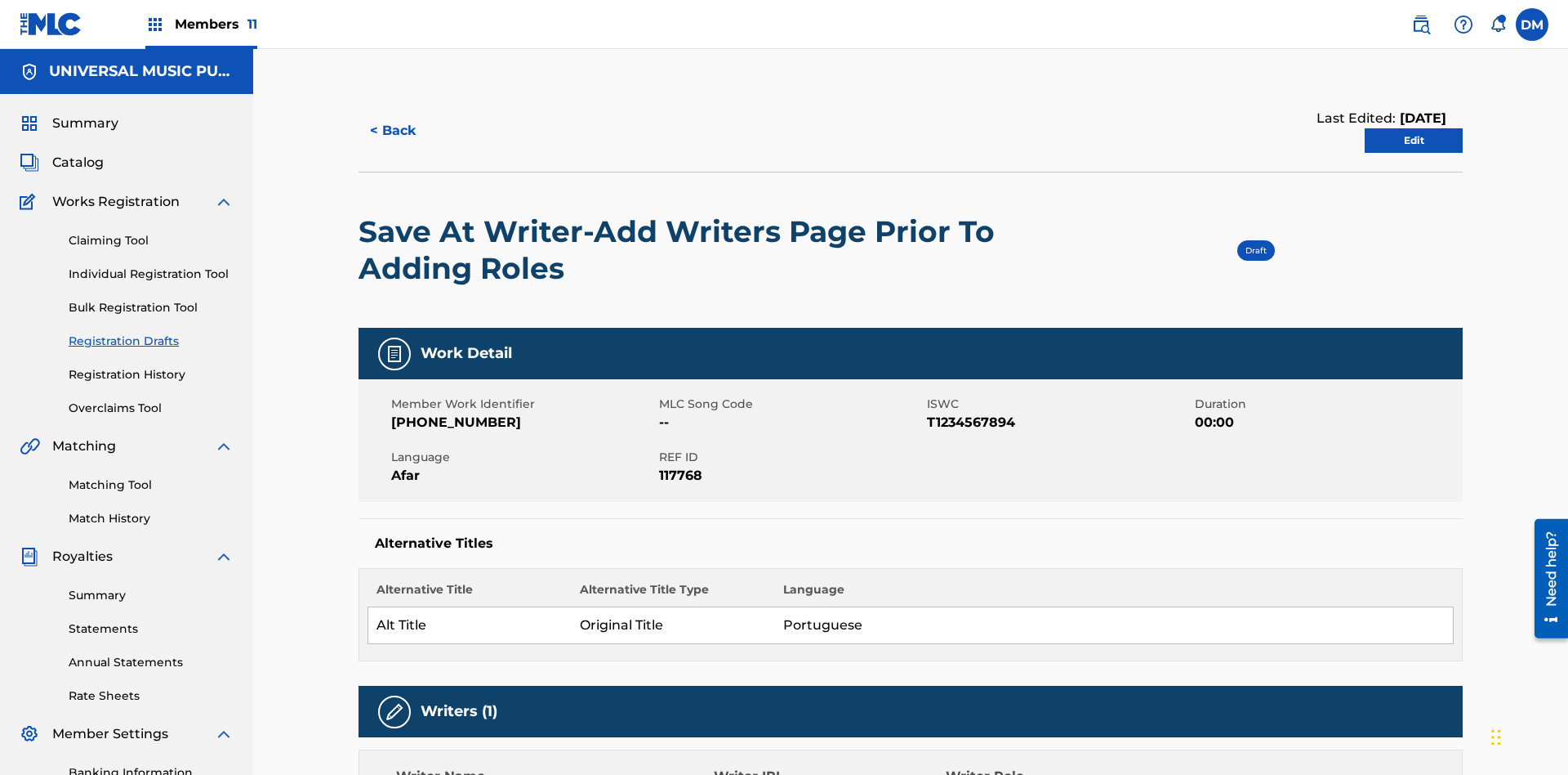
click at [1413, 128] on link "Edit" at bounding box center [1413, 141] width 98 height 25
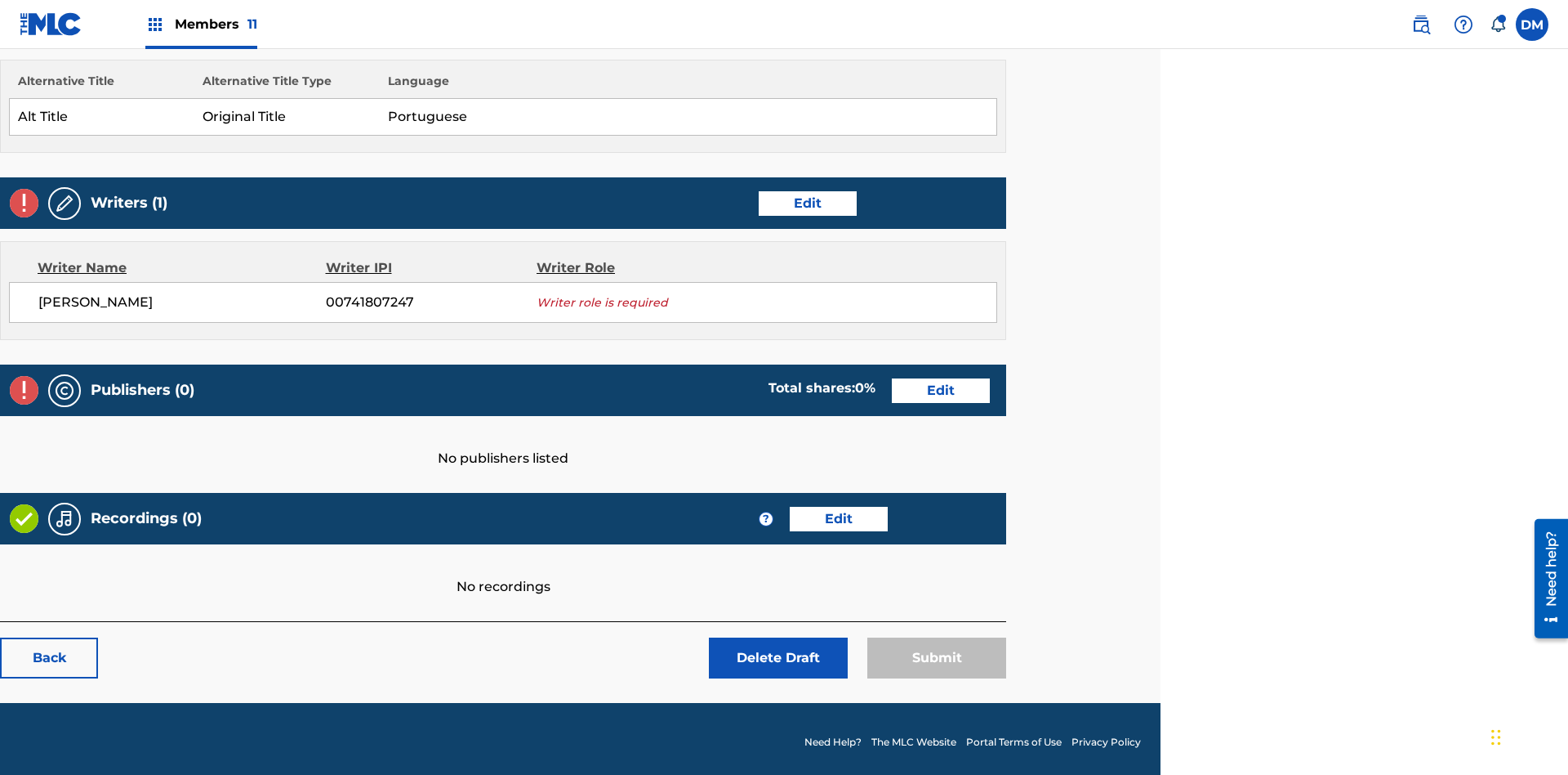
scroll to position [457, 407]
